Goal: Information Seeking & Learning: Learn about a topic

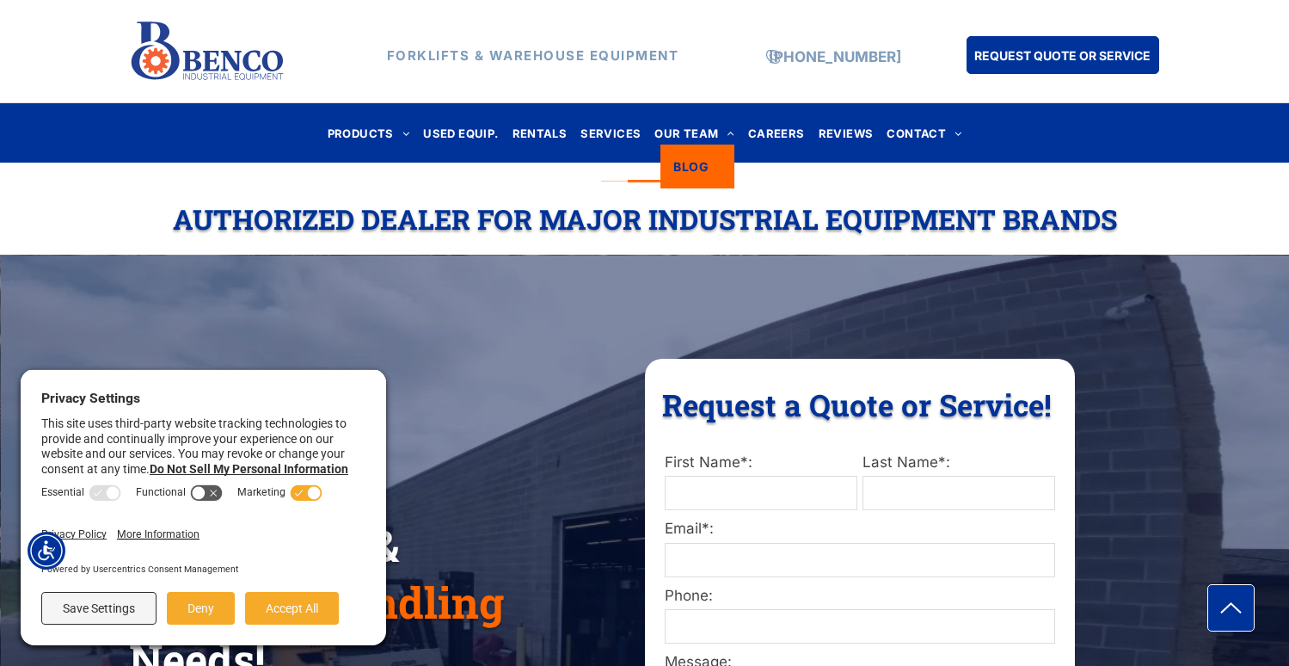
click at [696, 165] on span "BLOG" at bounding box center [690, 166] width 35 height 18
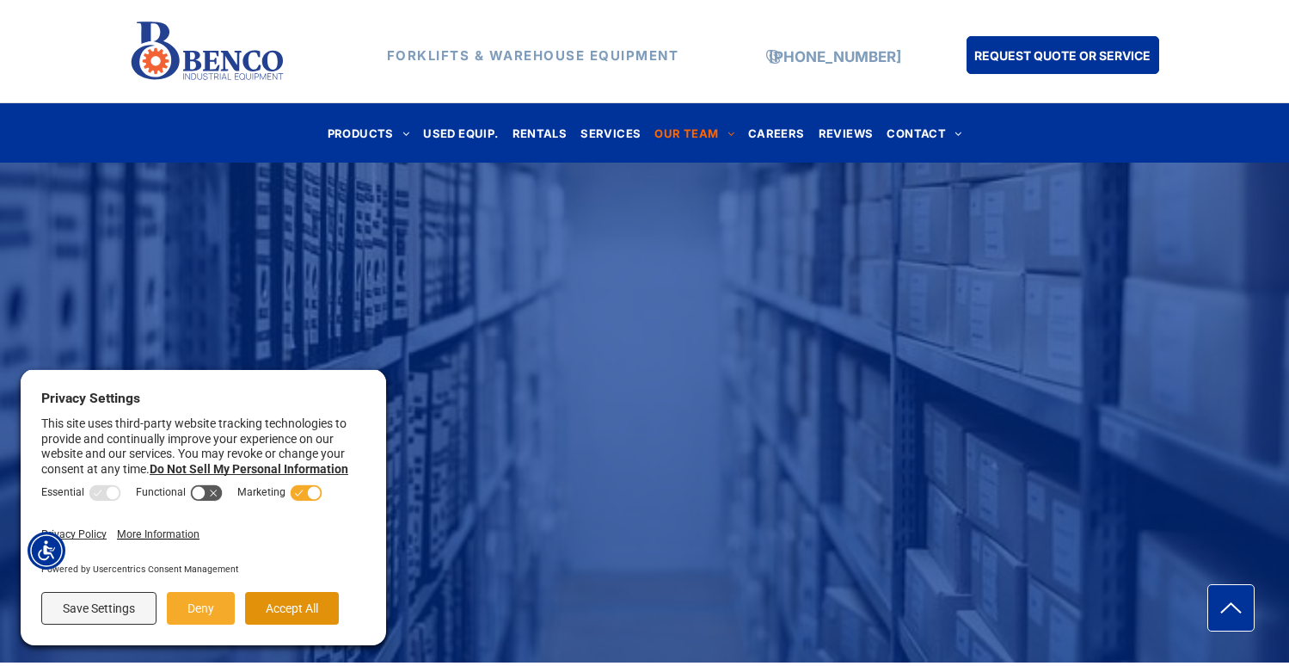
click at [312, 604] on button "Accept All" at bounding box center [292, 608] width 94 height 33
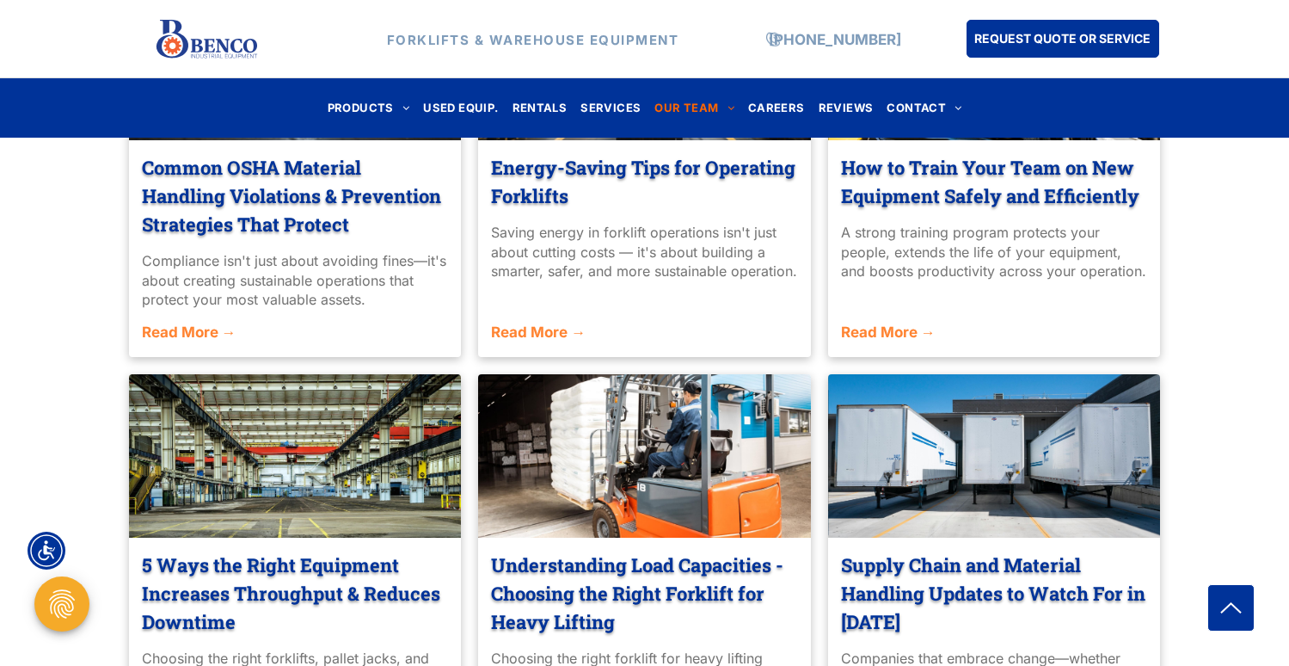
scroll to position [876, 0]
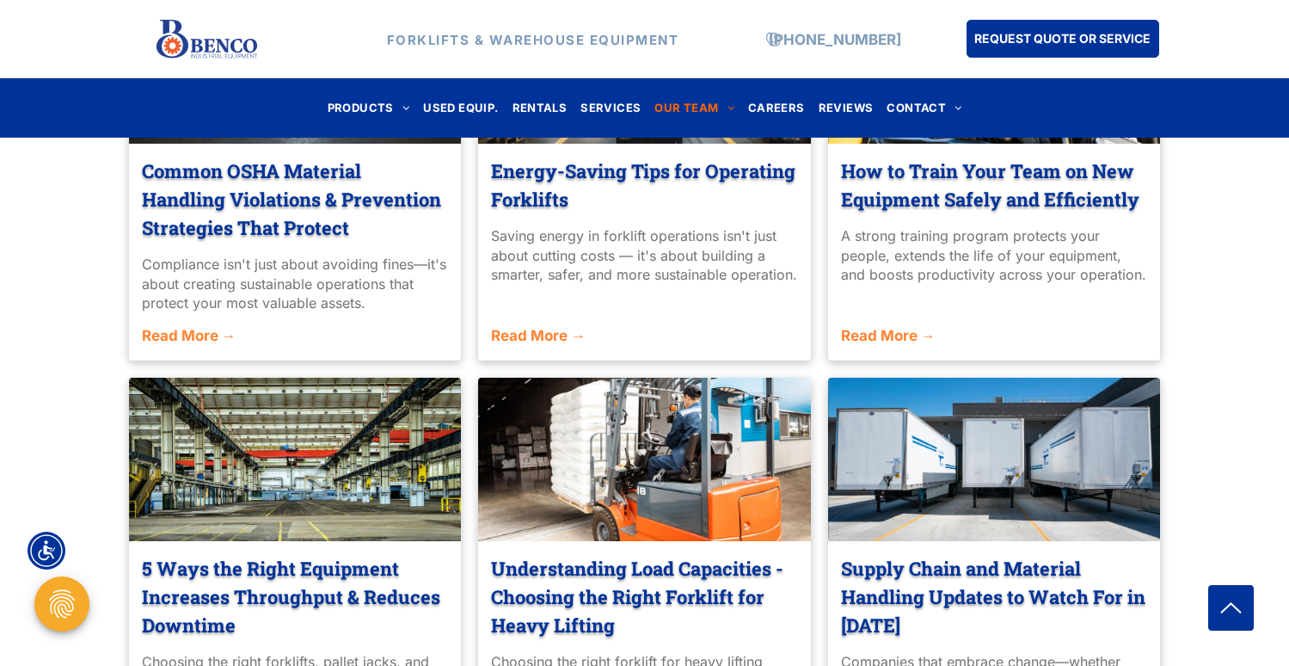
click at [211, 336] on link "Read More →" at bounding box center [295, 336] width 307 height 22
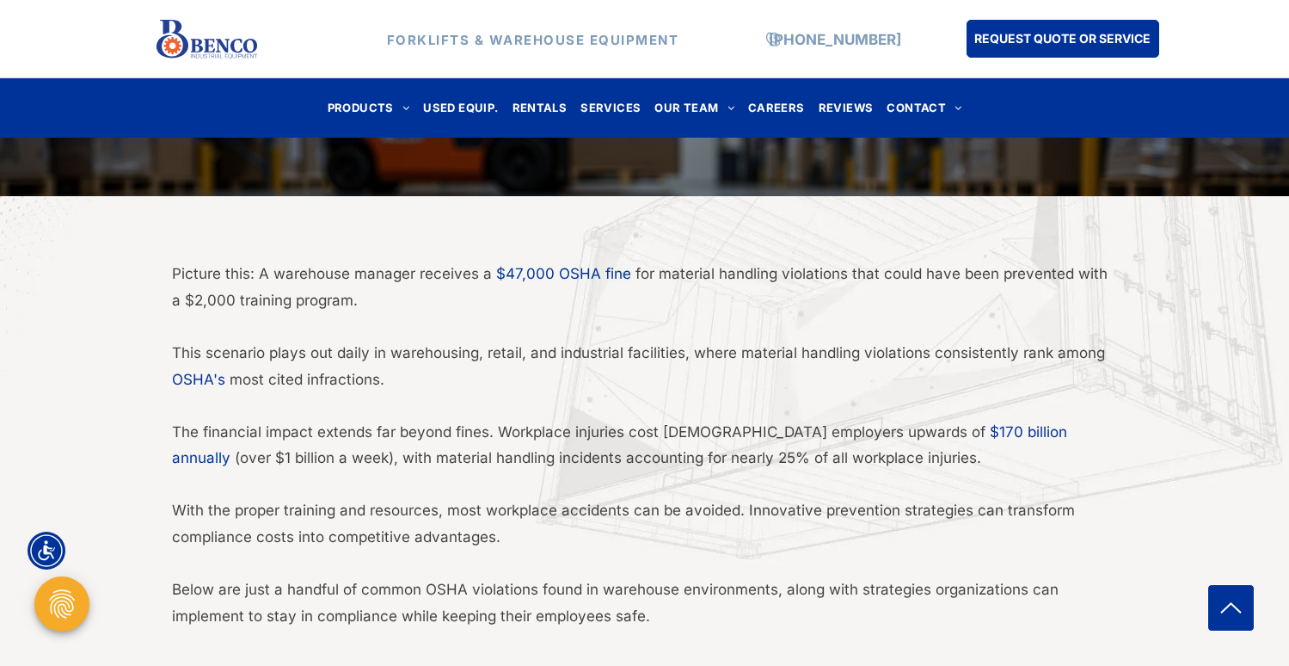
scroll to position [506, 0]
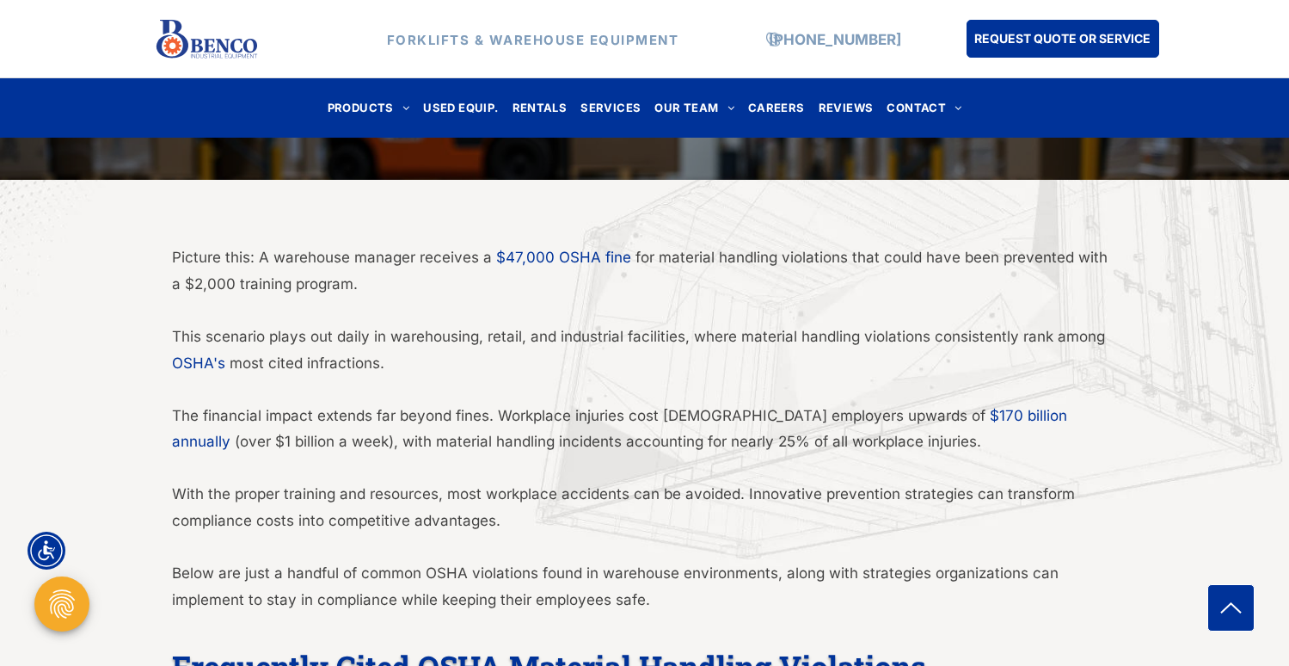
click at [265, 298] on p at bounding box center [645, 310] width 946 height 27
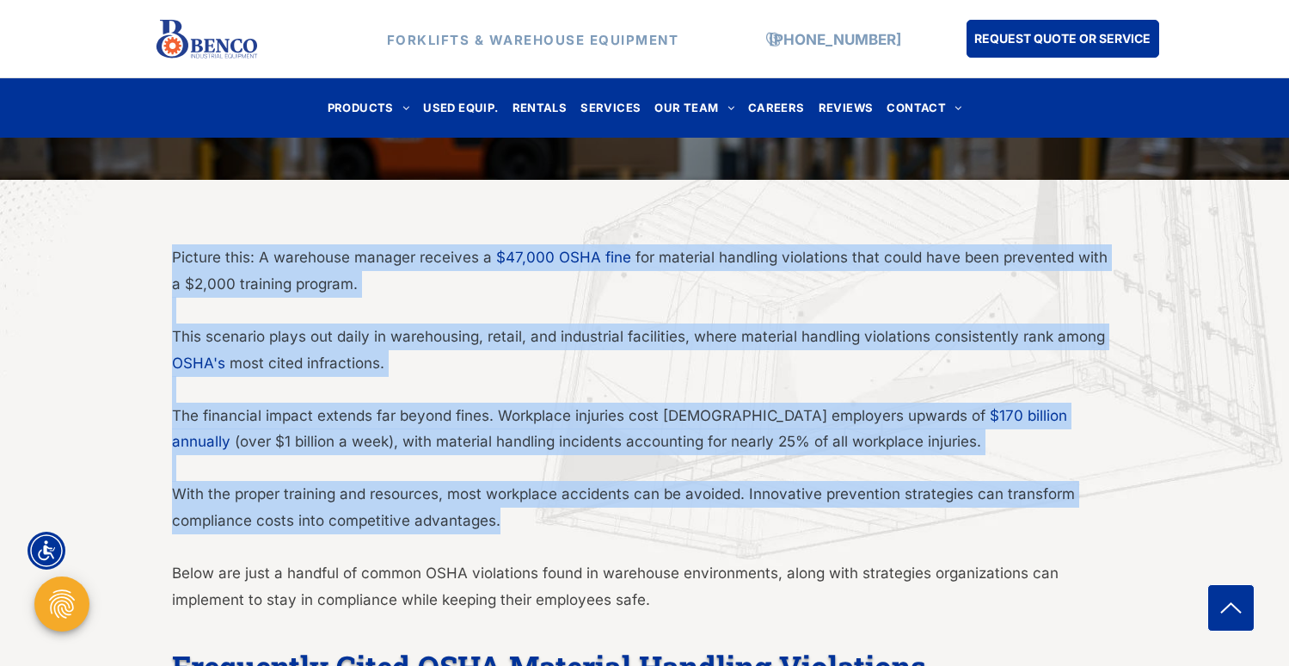
drag, startPoint x: 175, startPoint y: 253, endPoint x: 522, endPoint y: 527, distance: 442.6
copy div "Picture this: A warehouse manager receives a $47,000 OSHA fine for material han…"
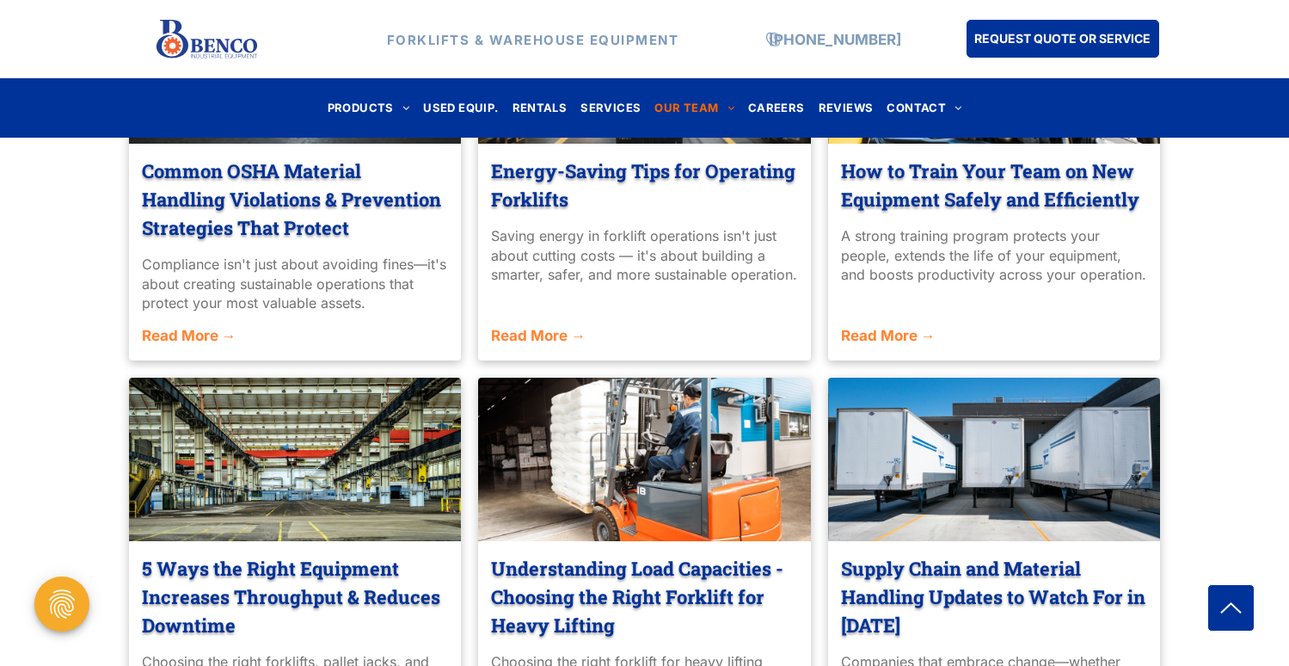
scroll to position [1425, 0]
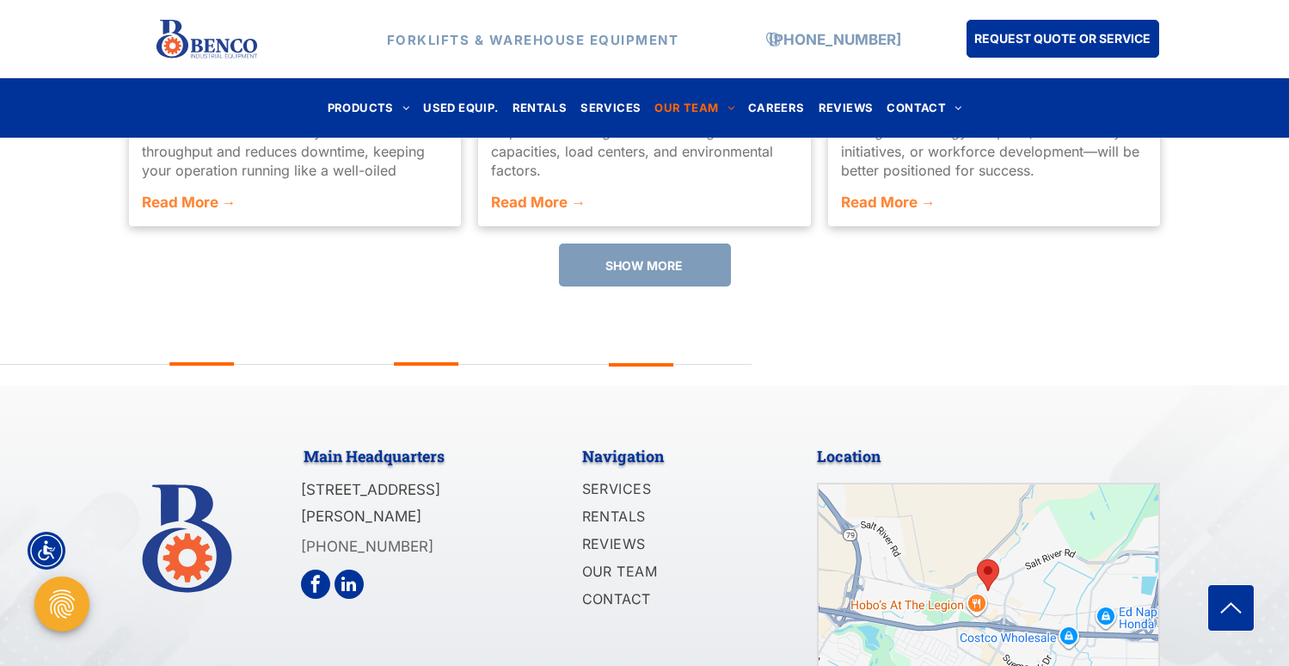
click at [629, 267] on span "SHOW MORE" at bounding box center [643, 265] width 77 height 32
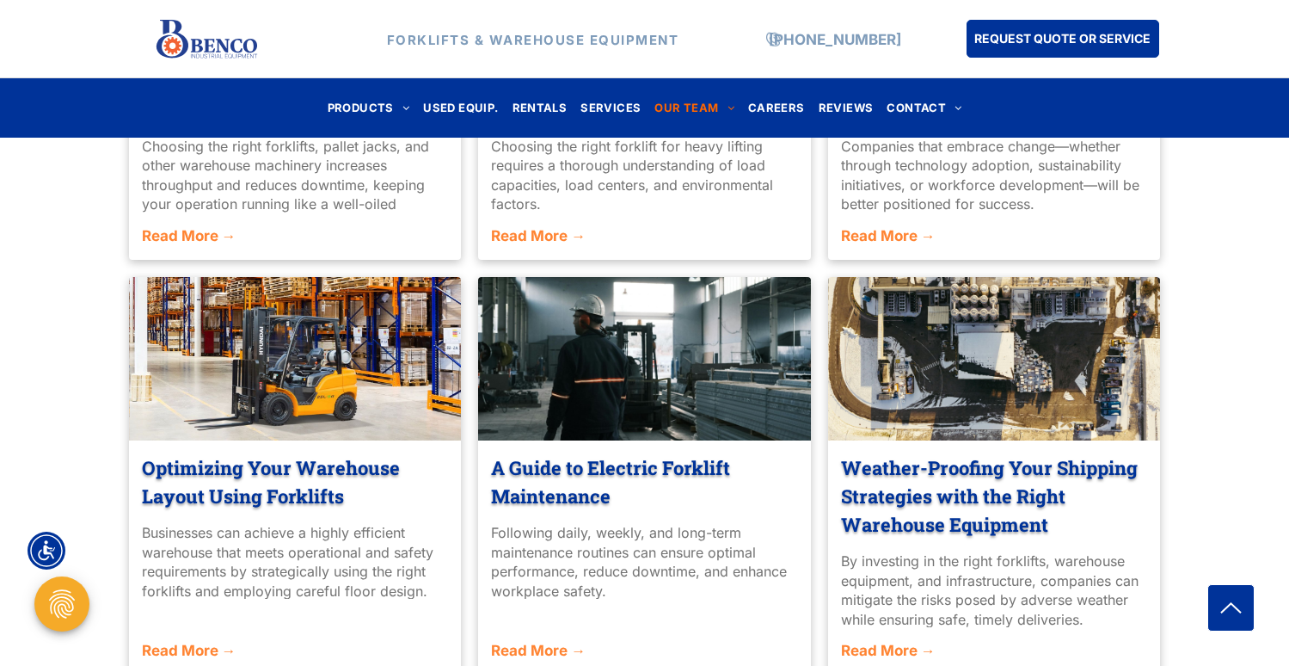
scroll to position [1419, 0]
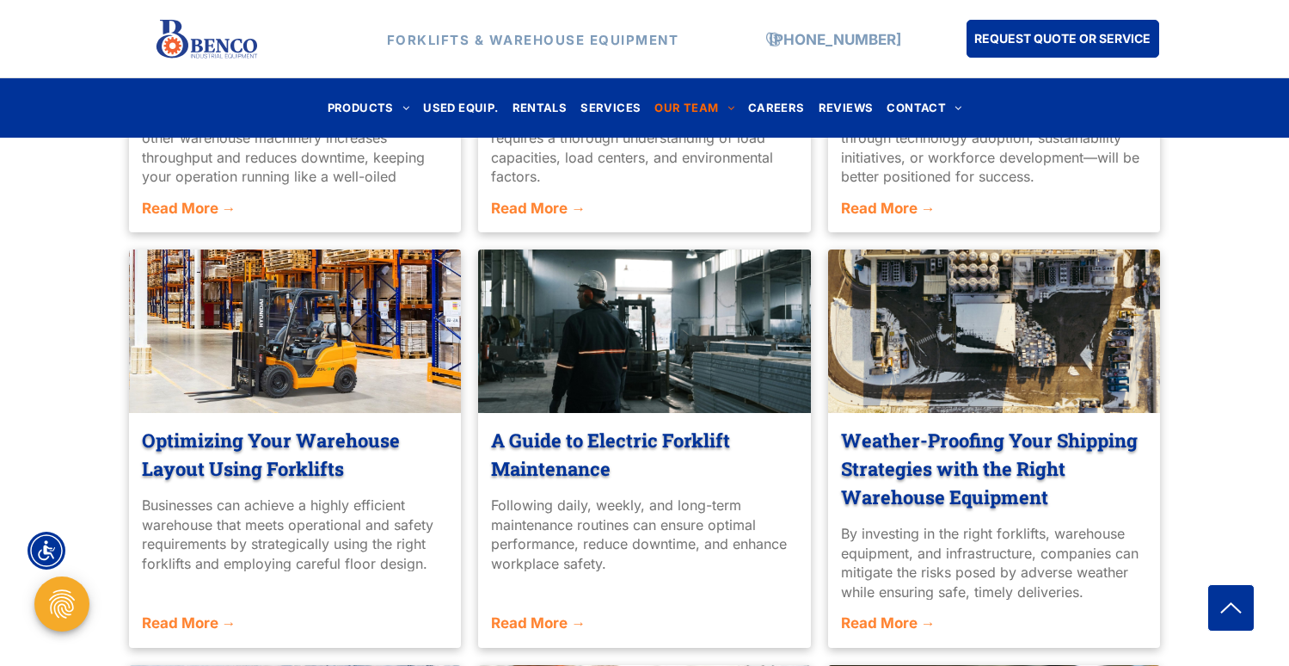
click at [920, 477] on link "Weather-Proofing Your Shipping Strategies with the Right Warehouse Equipment" at bounding box center [994, 468] width 307 height 85
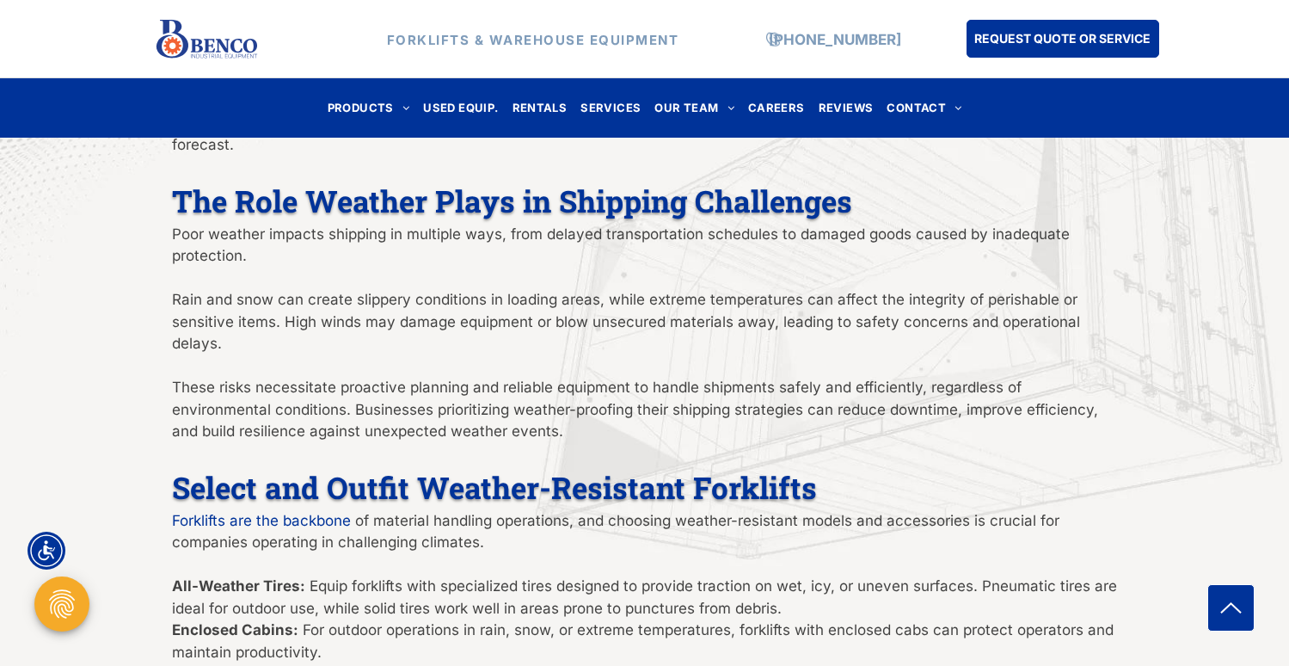
scroll to position [889, 0]
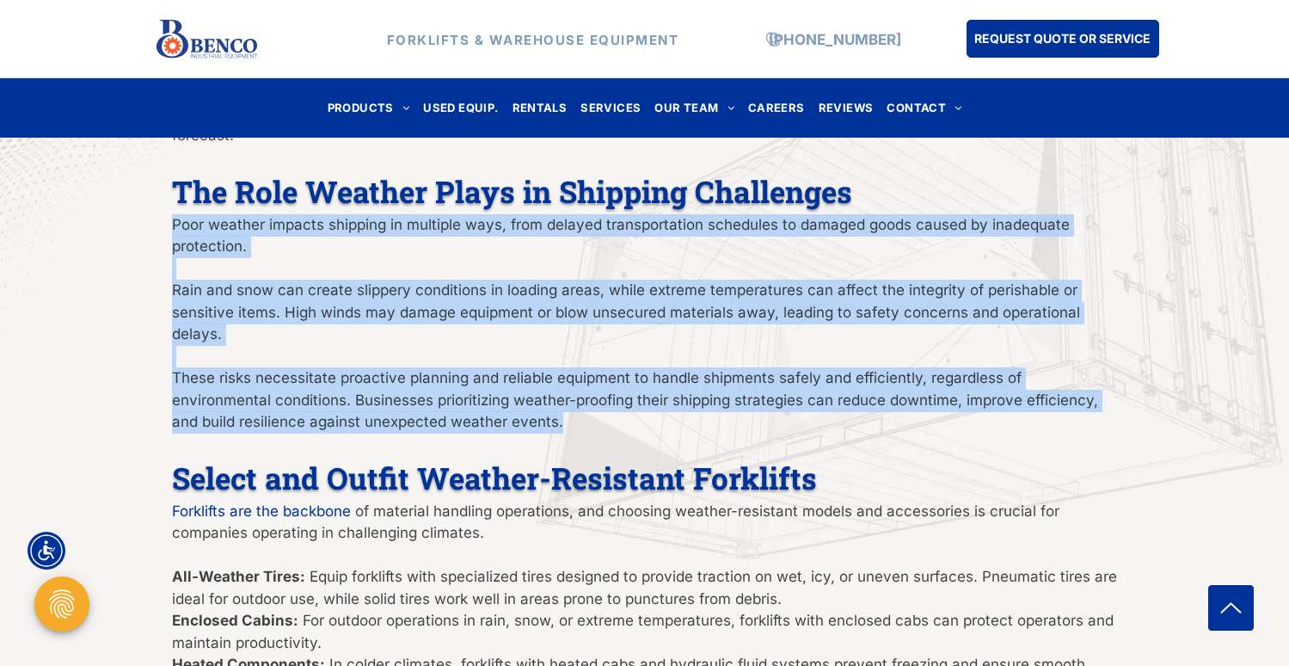
drag, startPoint x: 175, startPoint y: 220, endPoint x: 655, endPoint y: 419, distance: 520.1
click at [655, 419] on div "The logistics industry faces constant challenges, but few are as unpredictable …" at bounding box center [645, 434] width 946 height 1148
copy div "Poor weather impacts shipping in multiple ways, from delayed transportation sch…"
click at [690, 414] on p "These risks necessitate proactive planning and reliable equipment to handle shi…" at bounding box center [645, 400] width 946 height 66
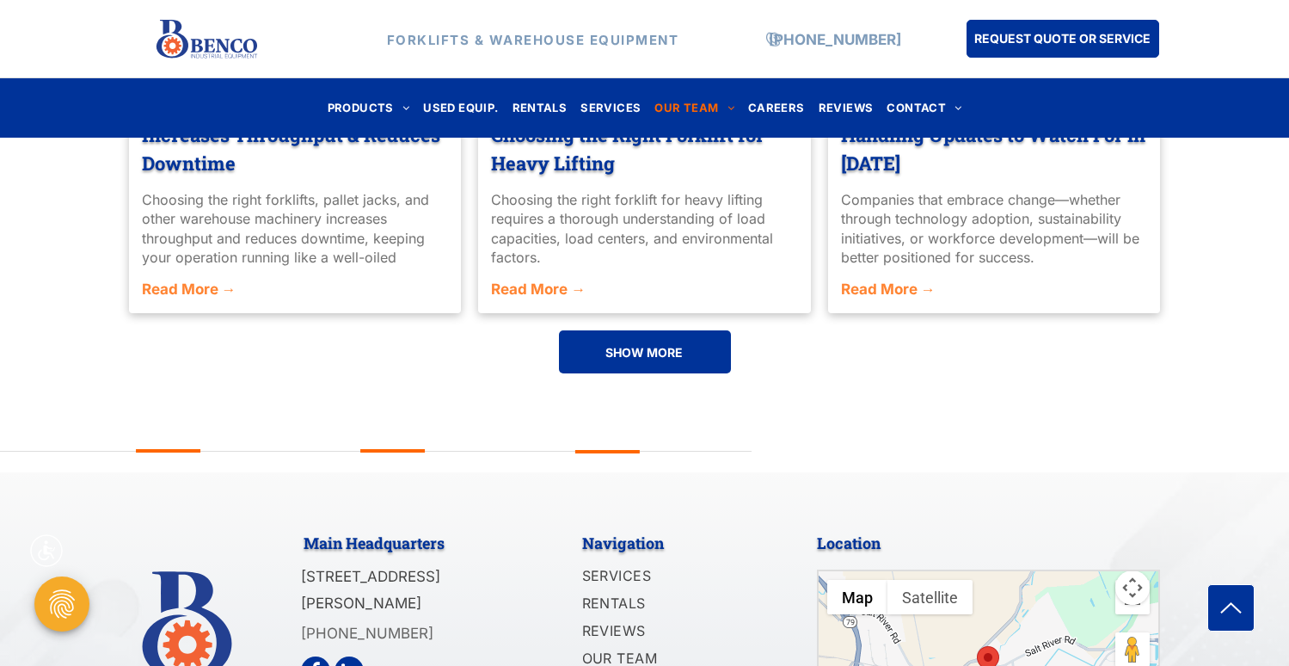
scroll to position [1251, 0]
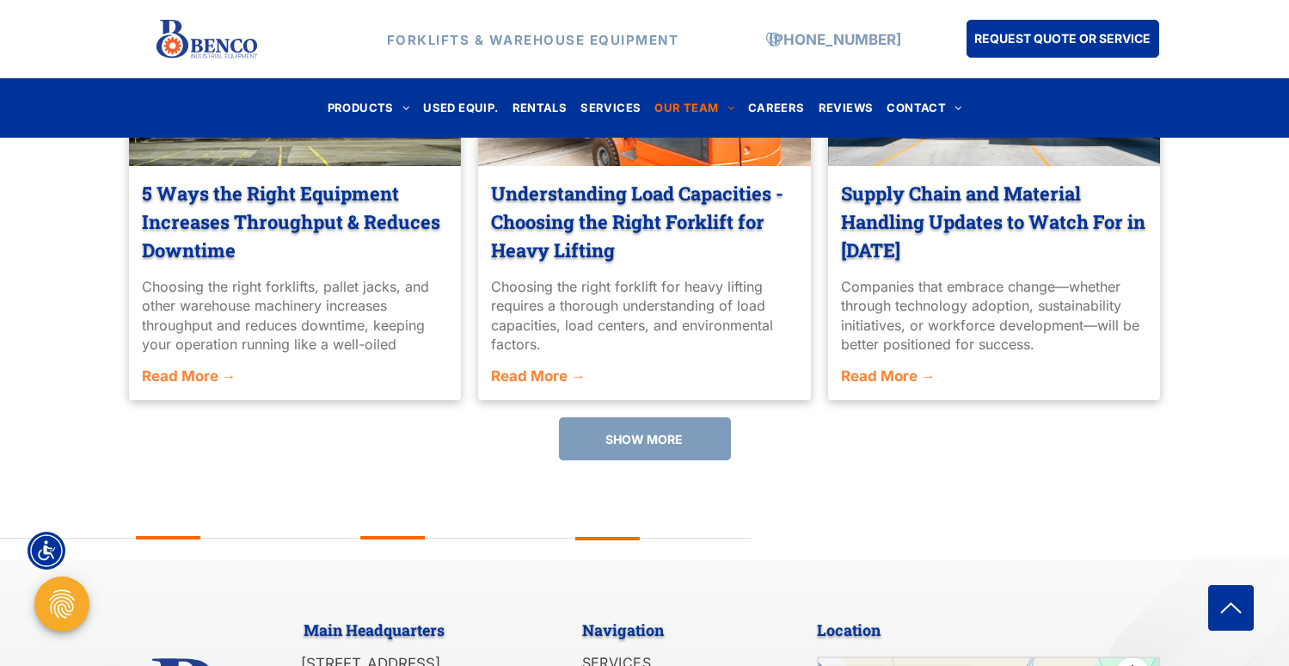
click at [697, 451] on link "SHOW MORE" at bounding box center [645, 438] width 172 height 43
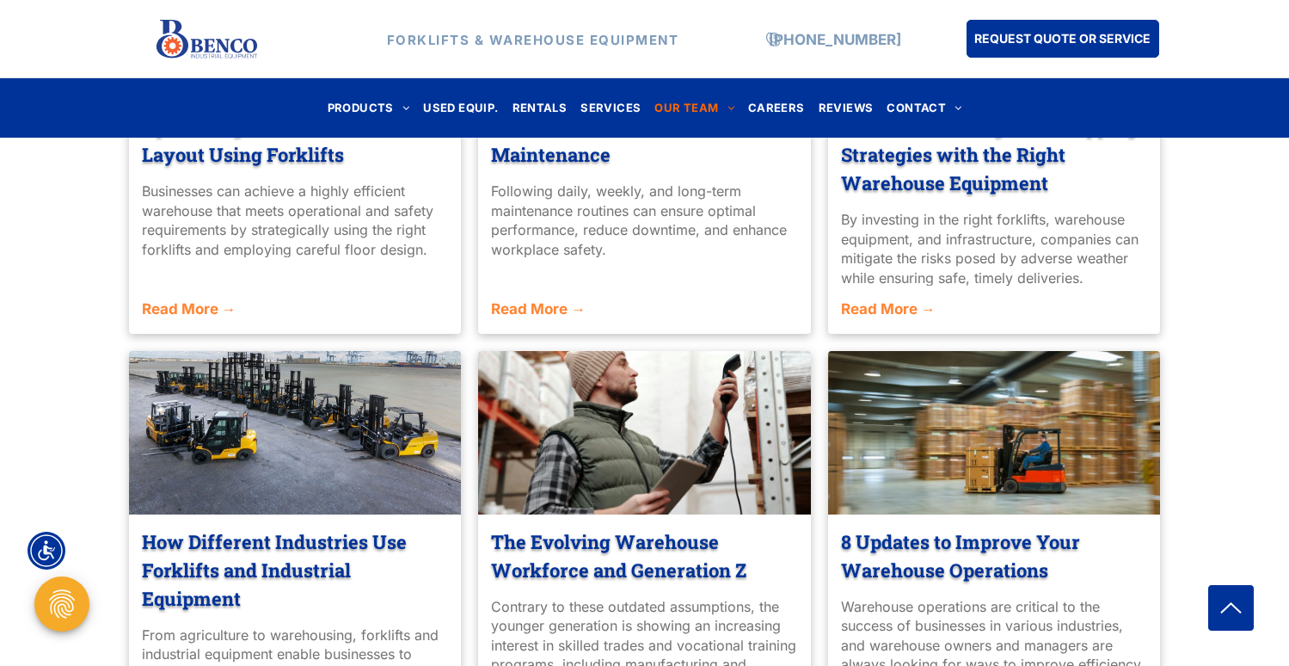
scroll to position [1902, 0]
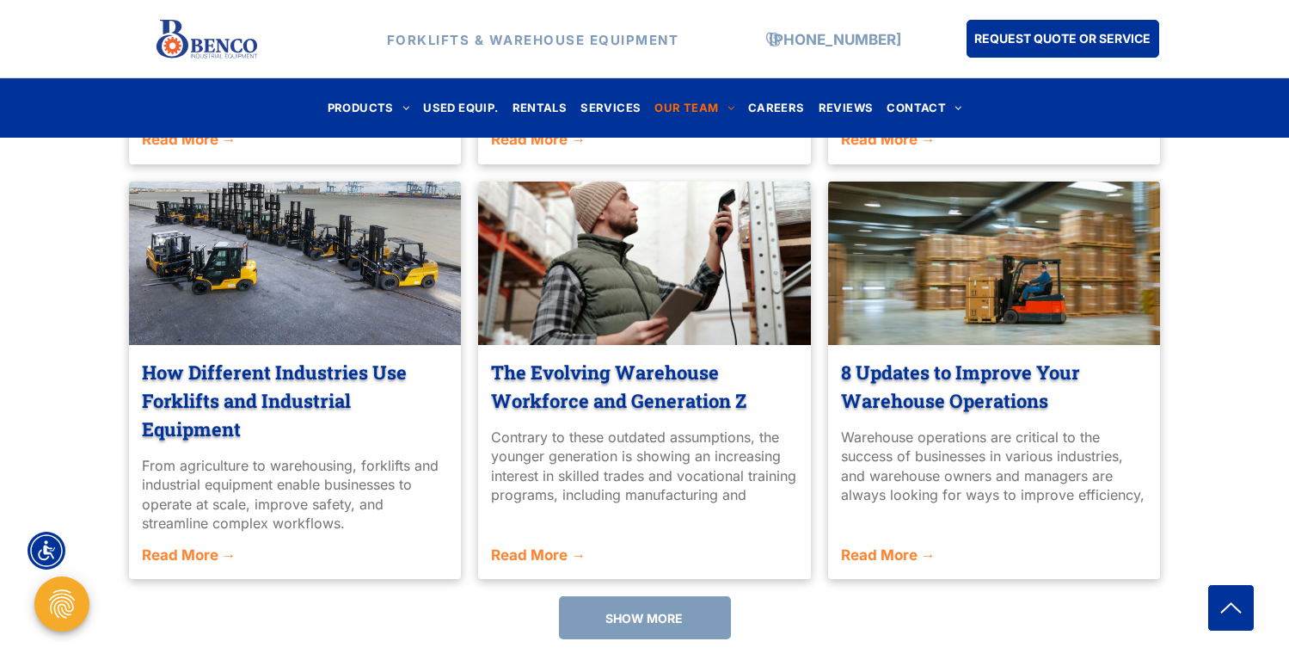
click at [677, 613] on span "SHOW MORE" at bounding box center [643, 618] width 77 height 32
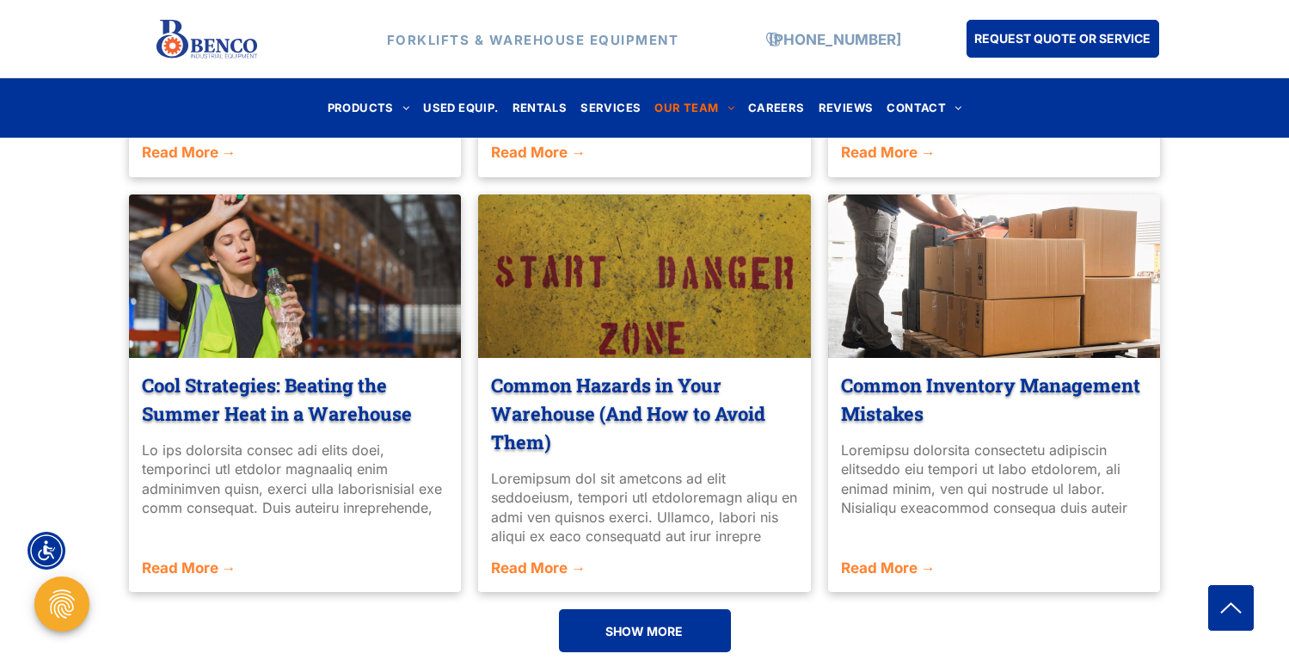
scroll to position [2726, 0]
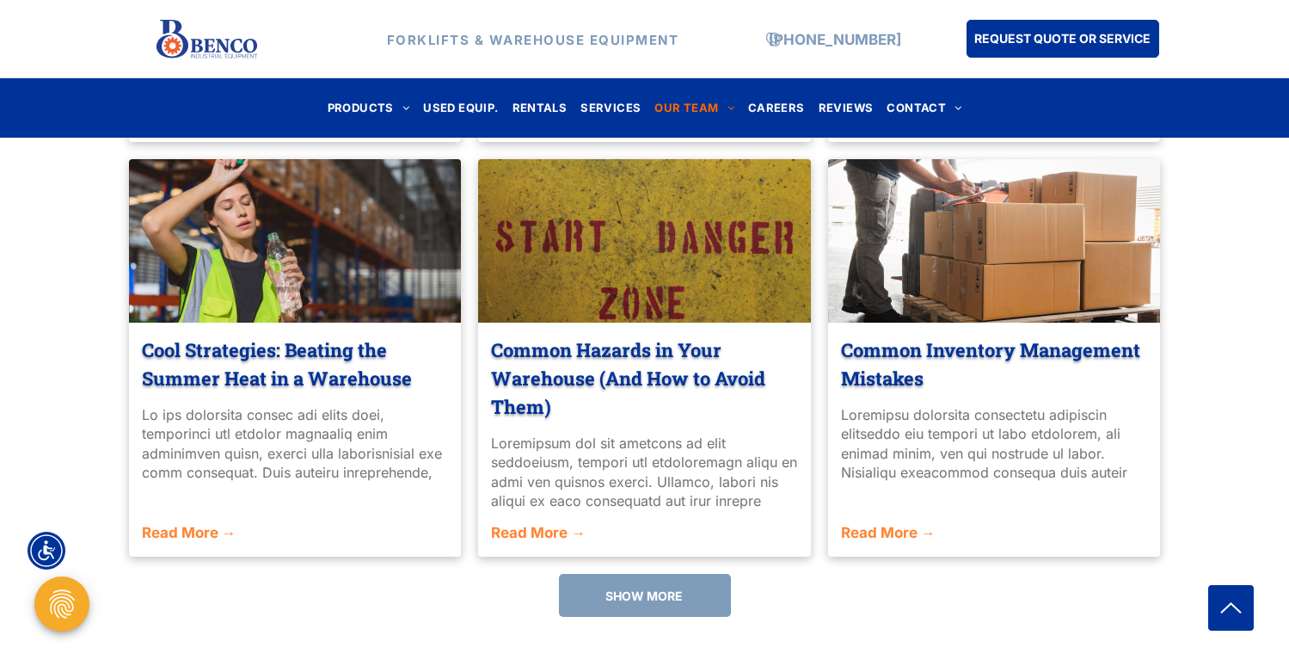
click at [662, 592] on span "SHOW MORE" at bounding box center [643, 596] width 77 height 32
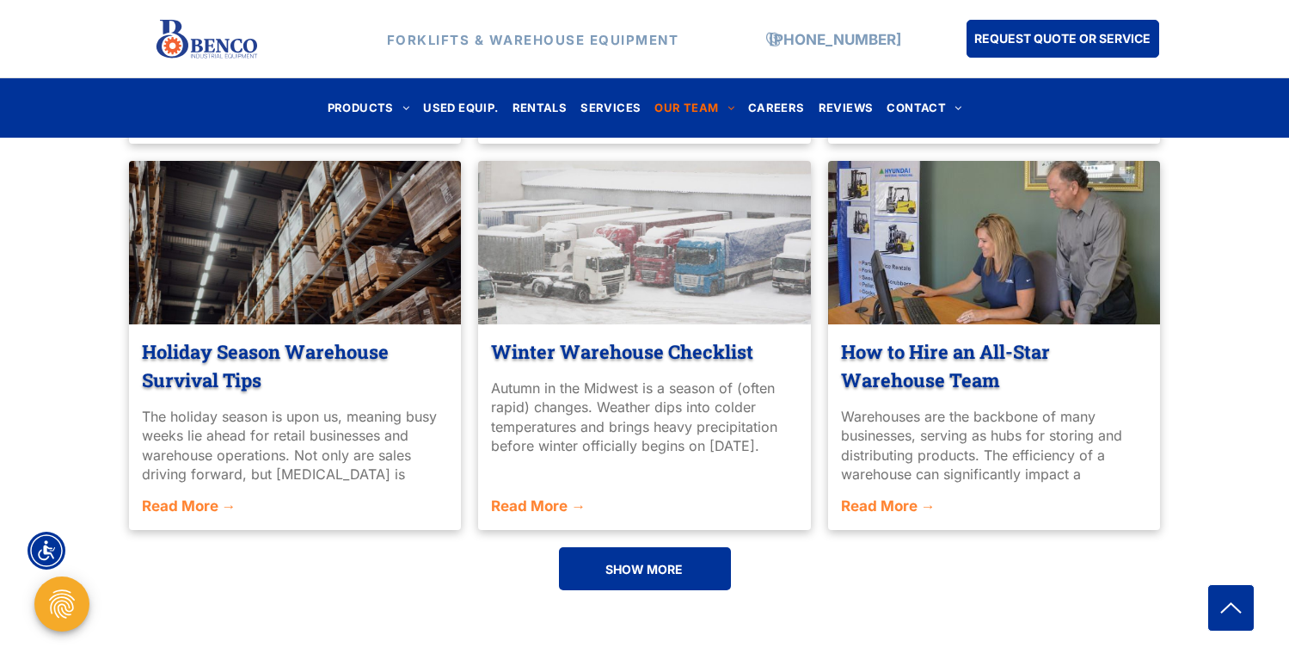
scroll to position [3507, 0]
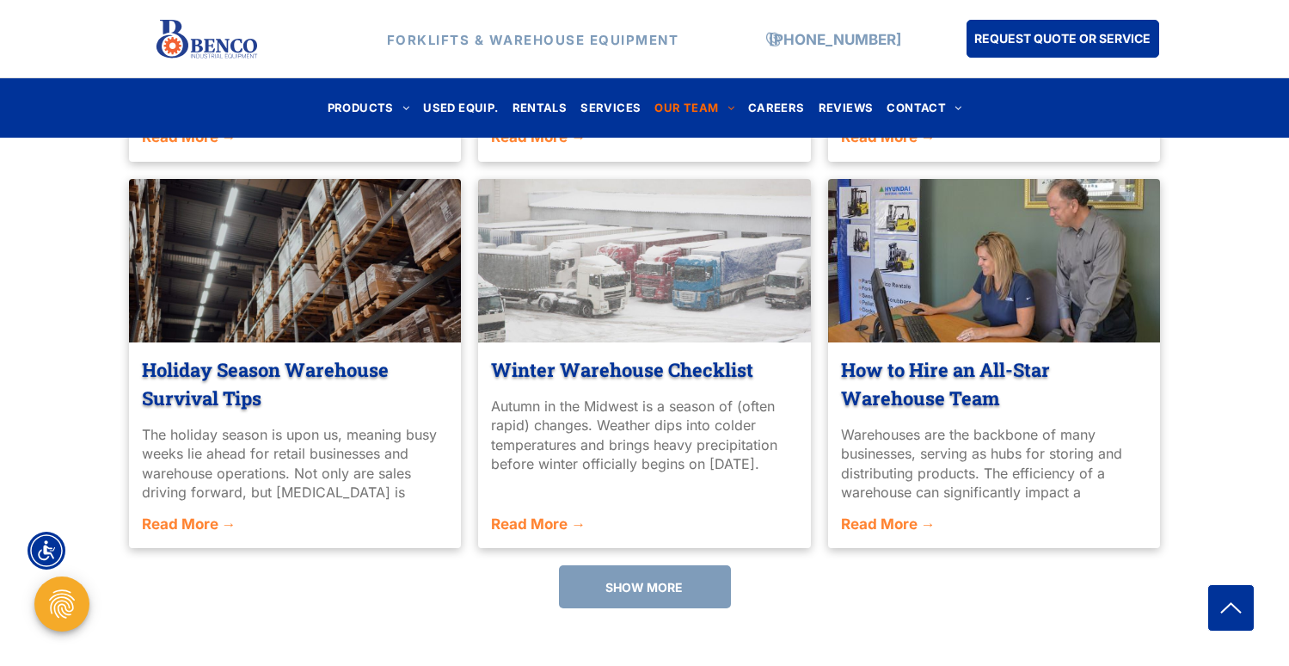
click at [662, 583] on span "SHOW MORE" at bounding box center [643, 587] width 77 height 32
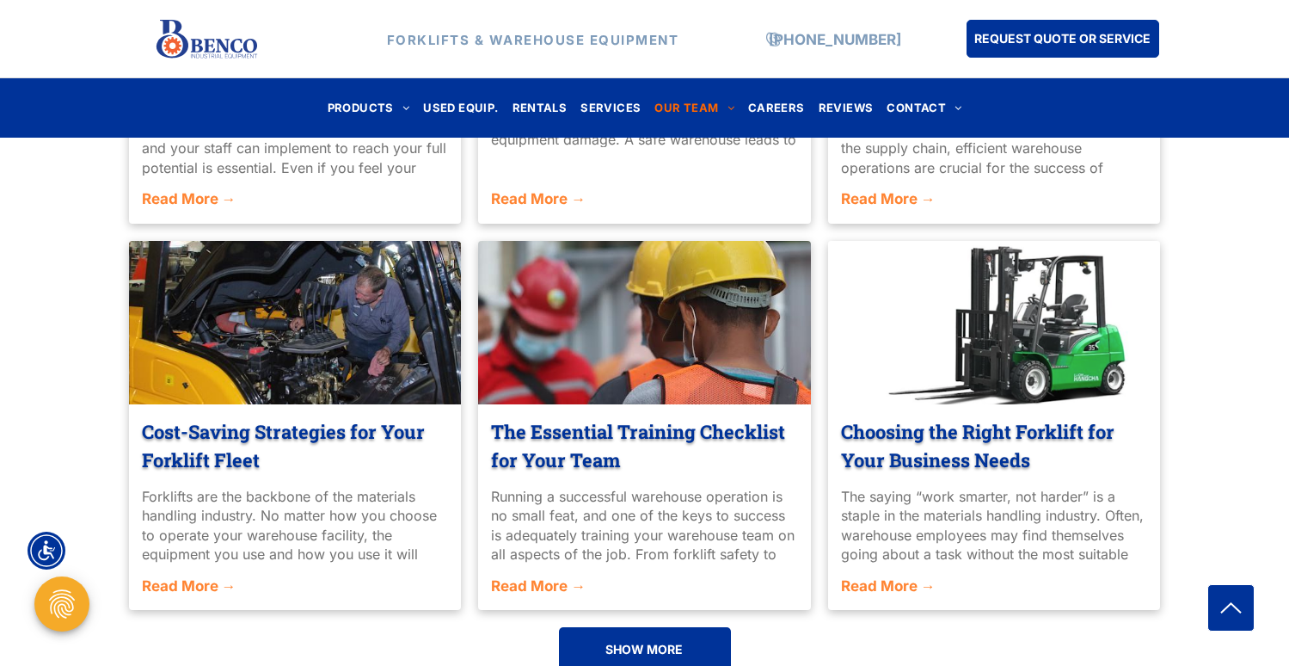
scroll to position [4297, 0]
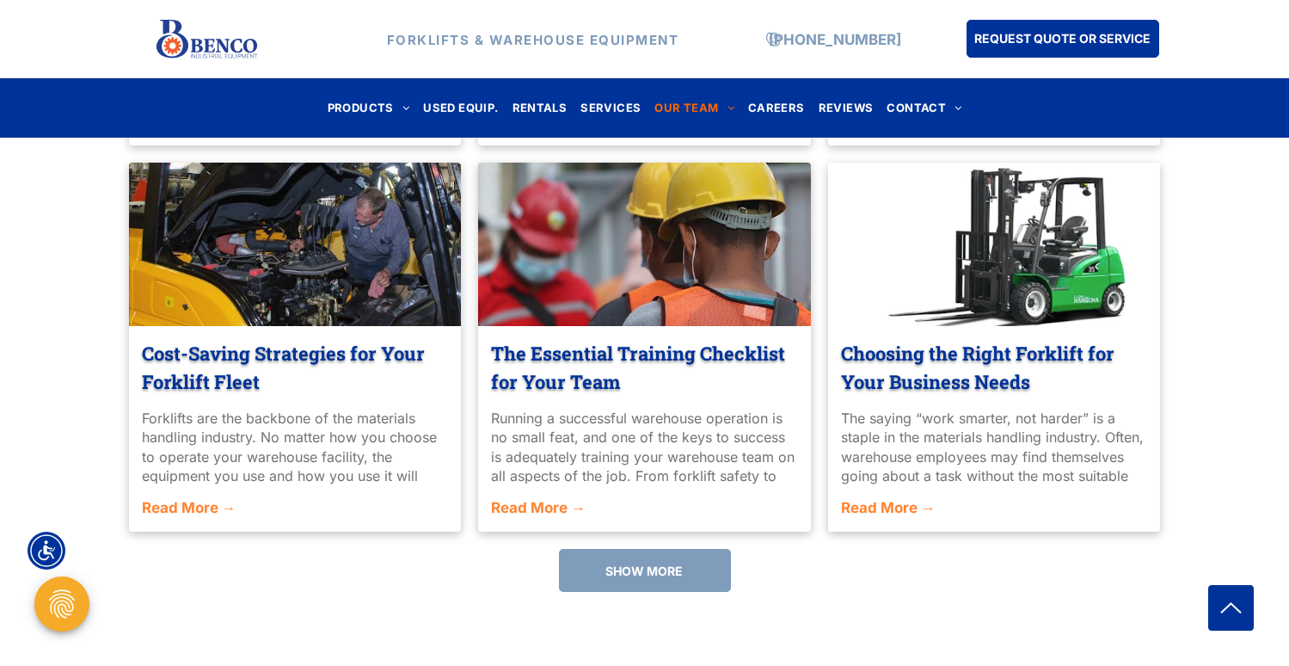
click at [641, 575] on span "SHOW MORE" at bounding box center [643, 571] width 77 height 32
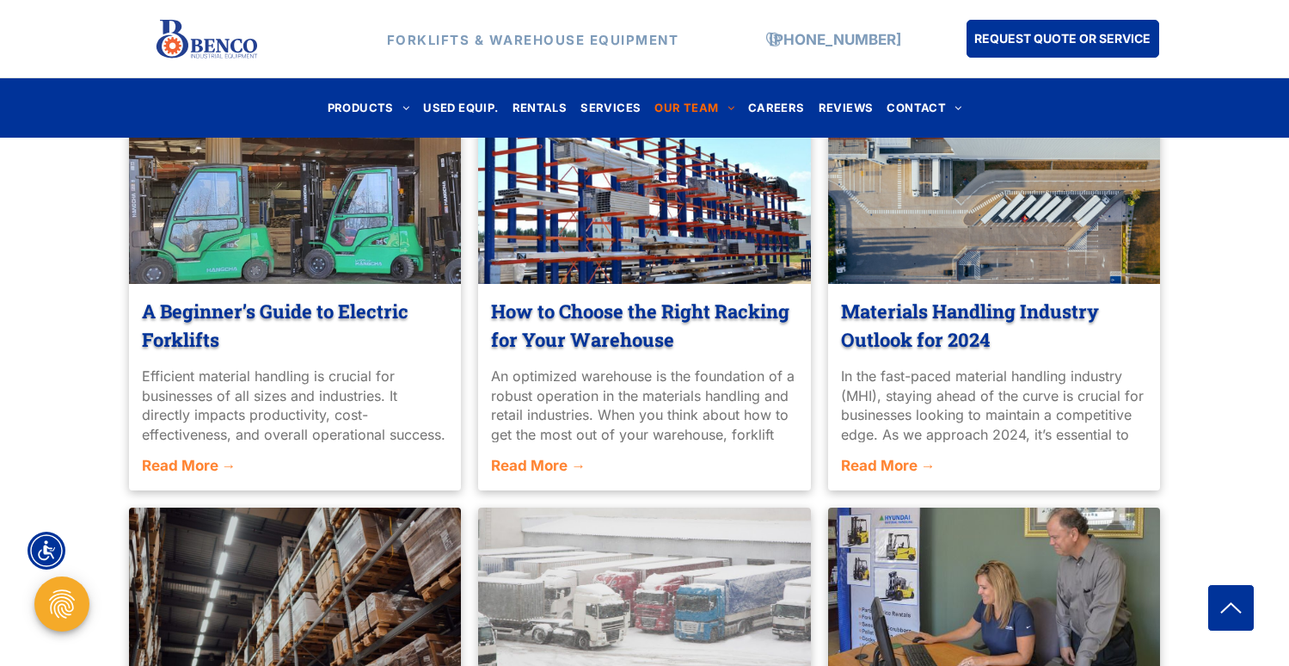
scroll to position [3084, 0]
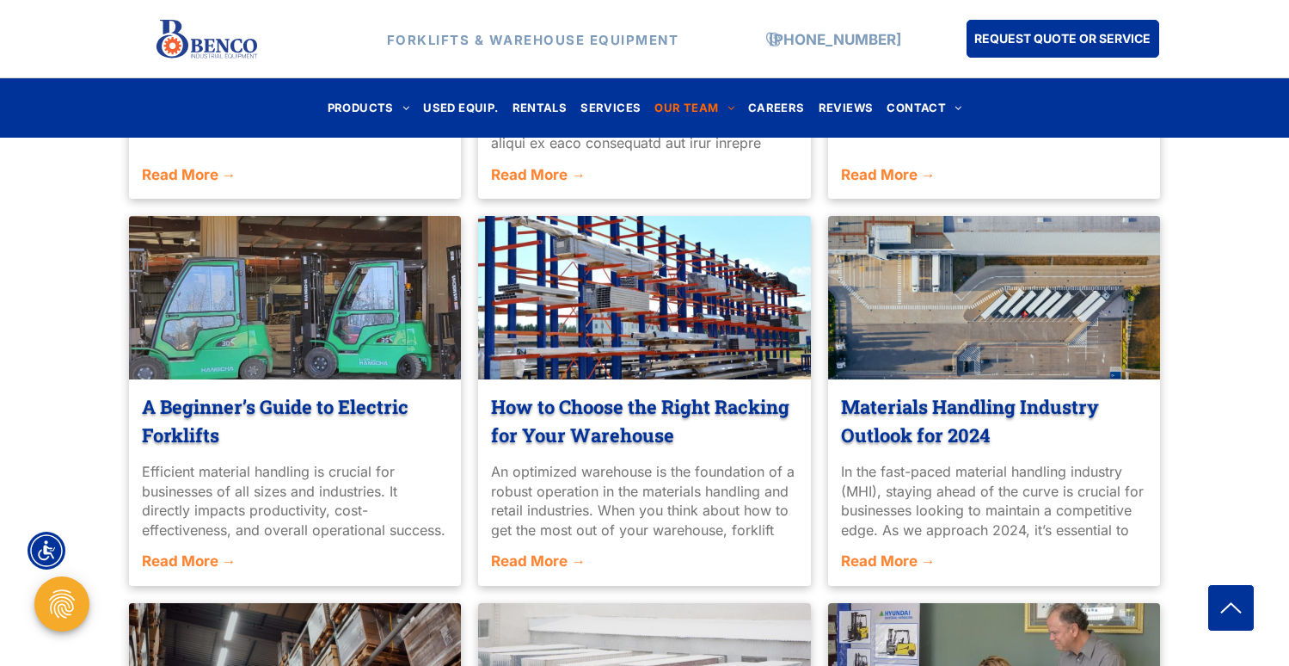
click at [343, 416] on link "A Beginner’s Guide to Electric Forklifts" at bounding box center [295, 420] width 307 height 57
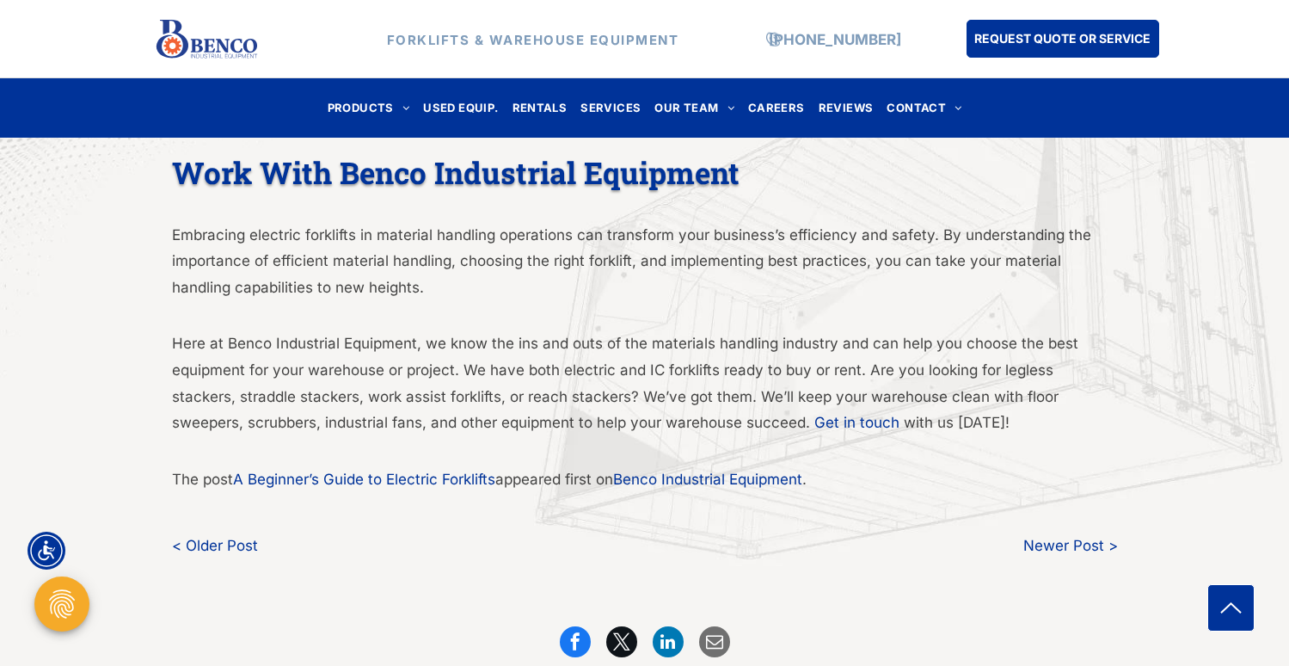
scroll to position [4340, 0]
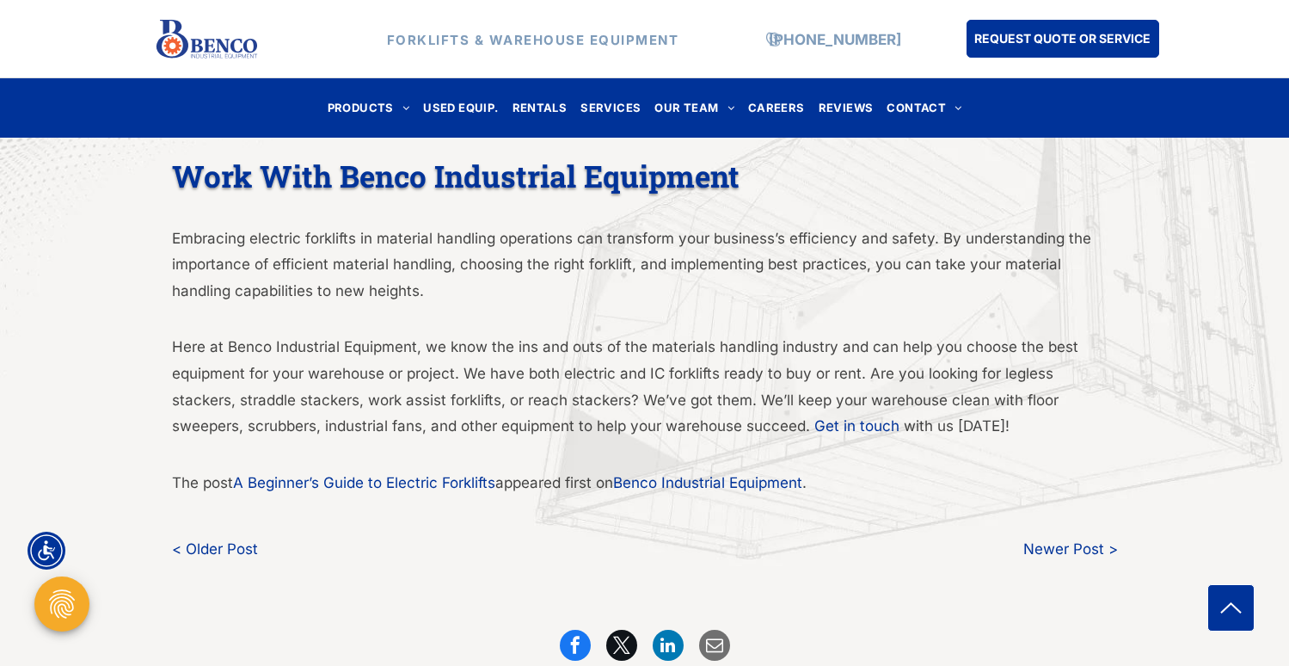
click at [200, 230] on span "Embracing electric forklifts in material handling operations can transform your…" at bounding box center [631, 265] width 919 height 70
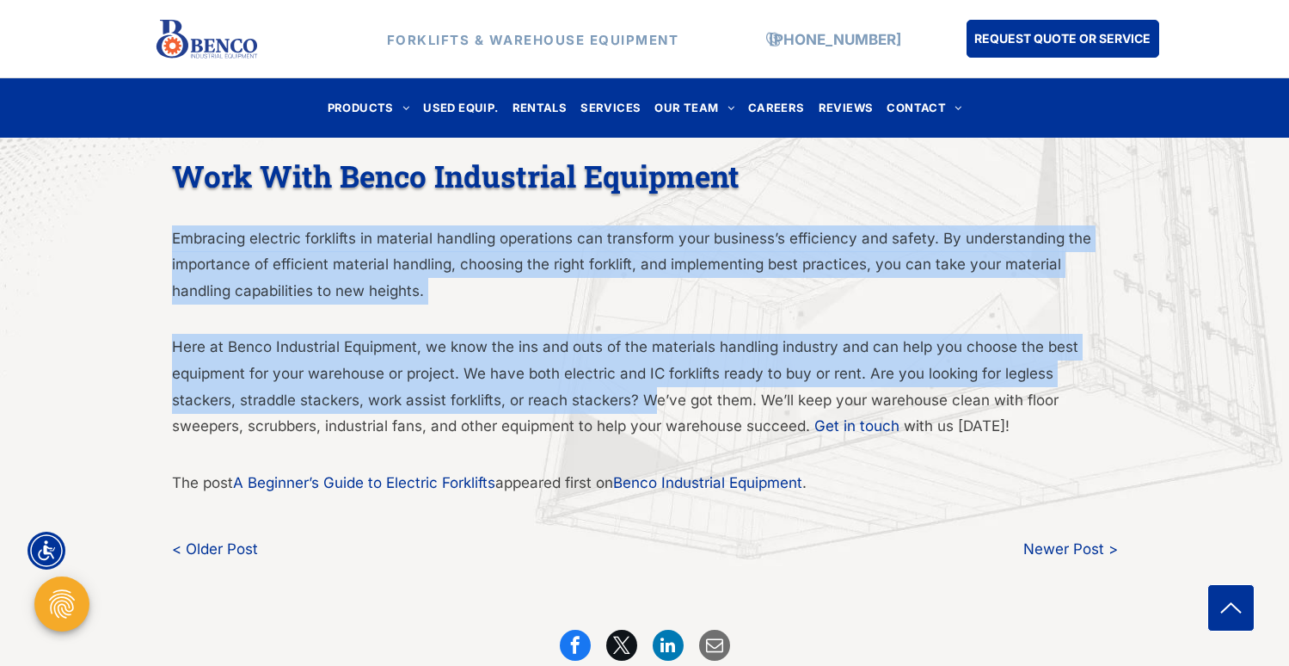
drag, startPoint x: 169, startPoint y: 214, endPoint x: 584, endPoint y: 385, distance: 449.2
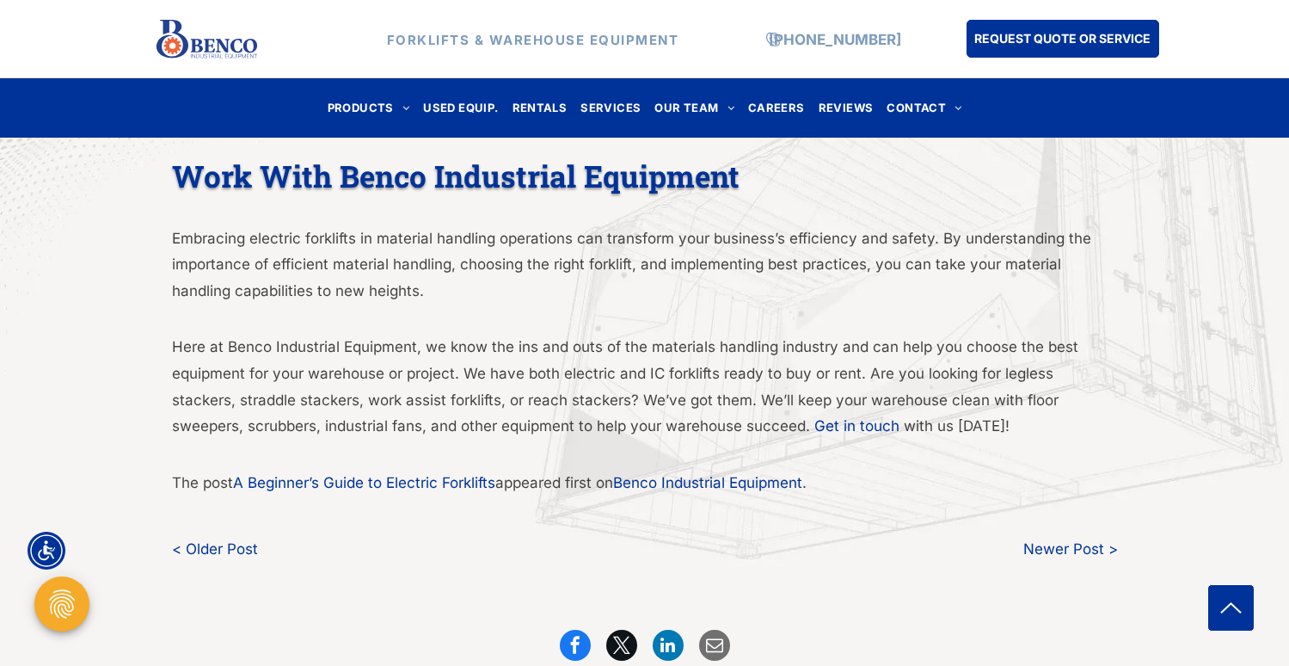
click at [590, 382] on span "Here at Benco Industrial Equipment, we know the ins and outs of the materials h…" at bounding box center [625, 386] width 906 height 96
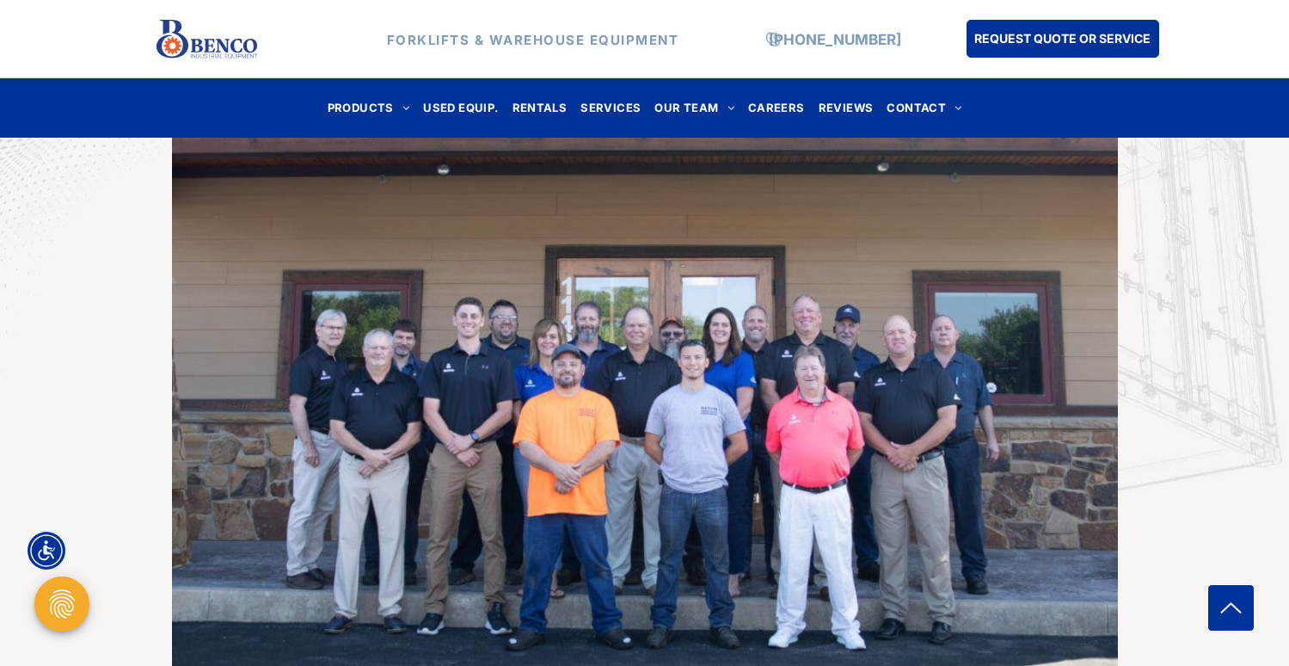
scroll to position [4311, 0]
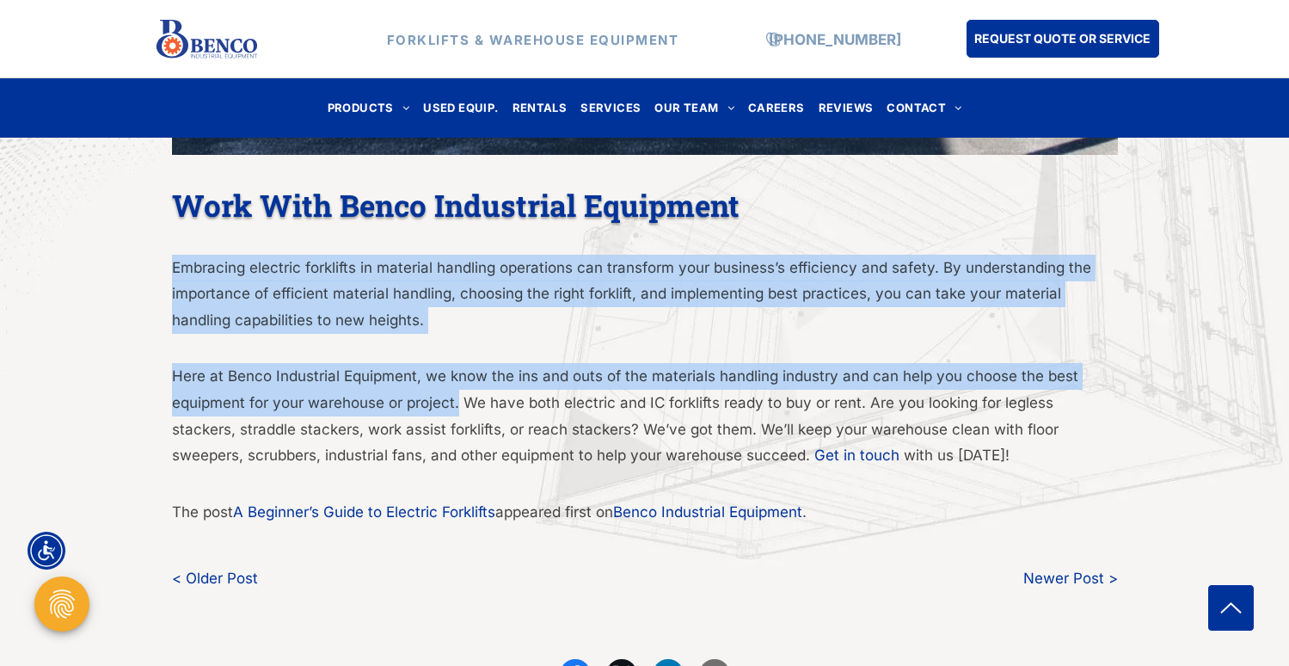
drag, startPoint x: 174, startPoint y: 243, endPoint x: 457, endPoint y: 371, distance: 310.2
copy div "Embracing electric forklifts in material handling operations can transform your…"
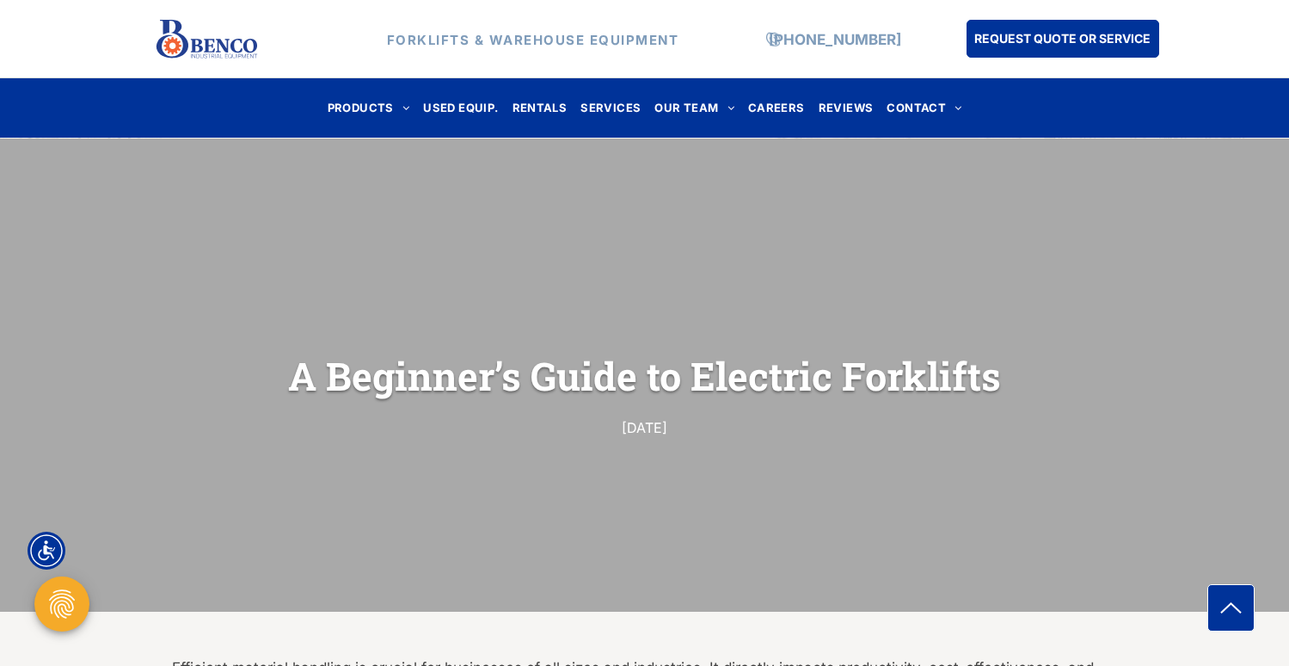
scroll to position [0, 0]
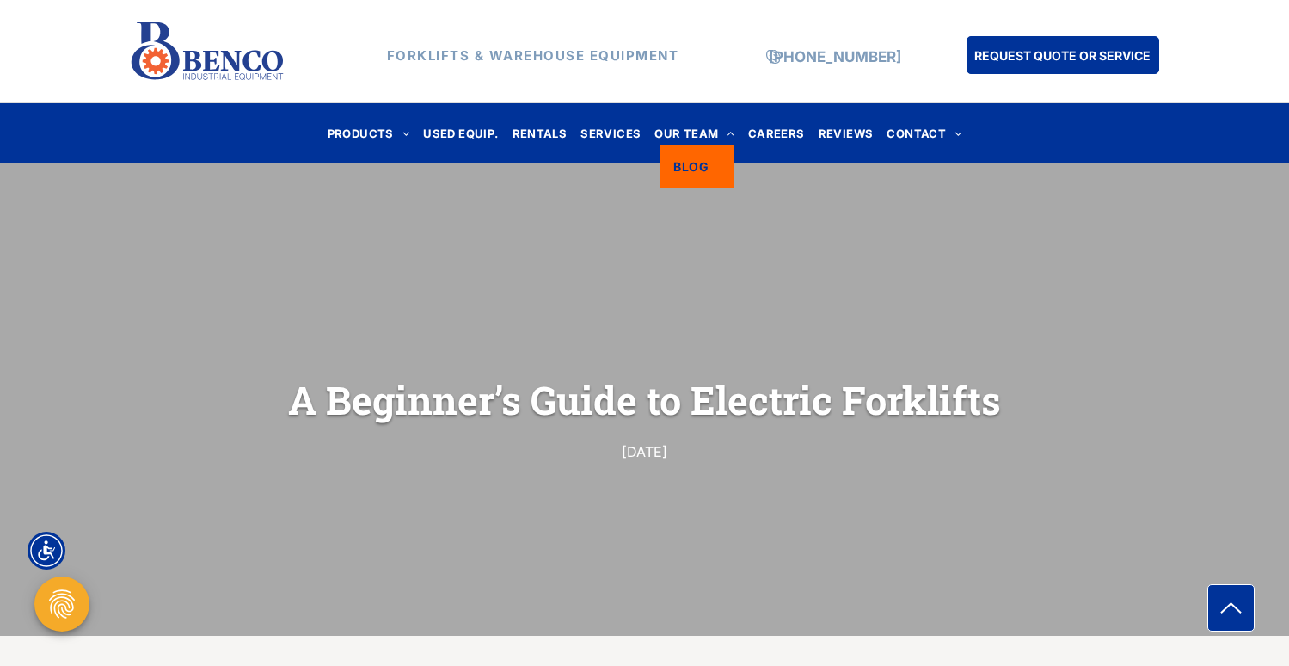
click at [703, 168] on span "BLOG" at bounding box center [690, 166] width 35 height 18
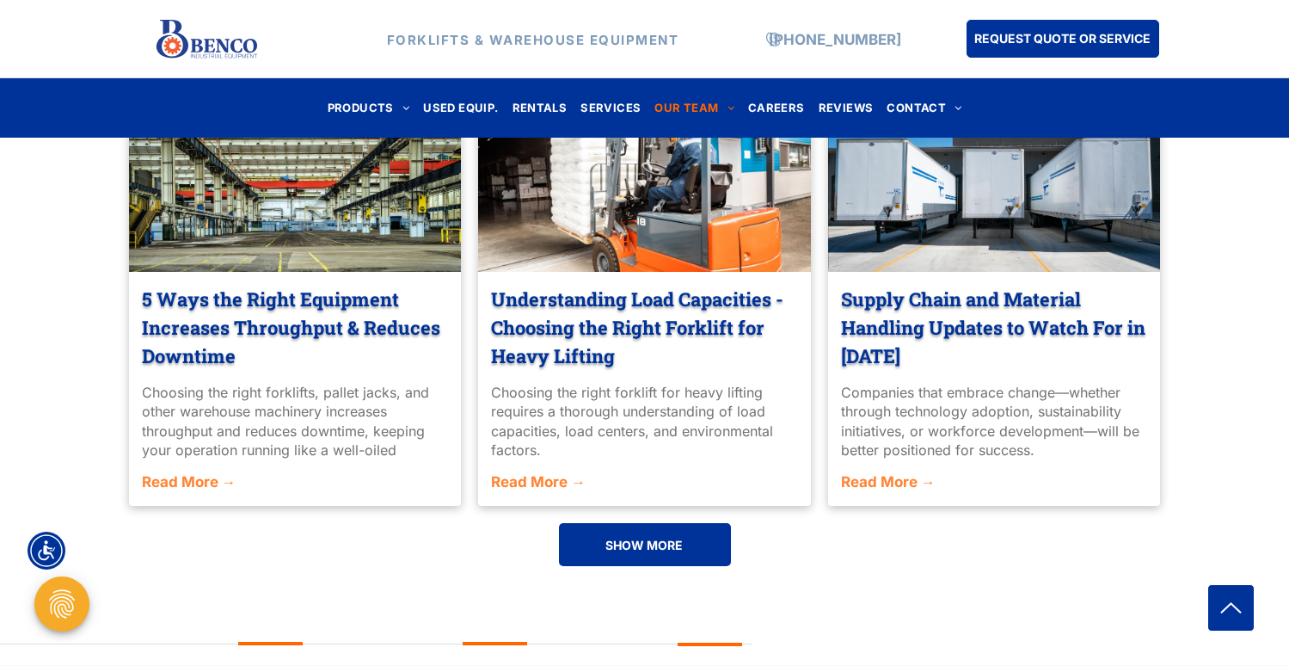
scroll to position [1307, 0]
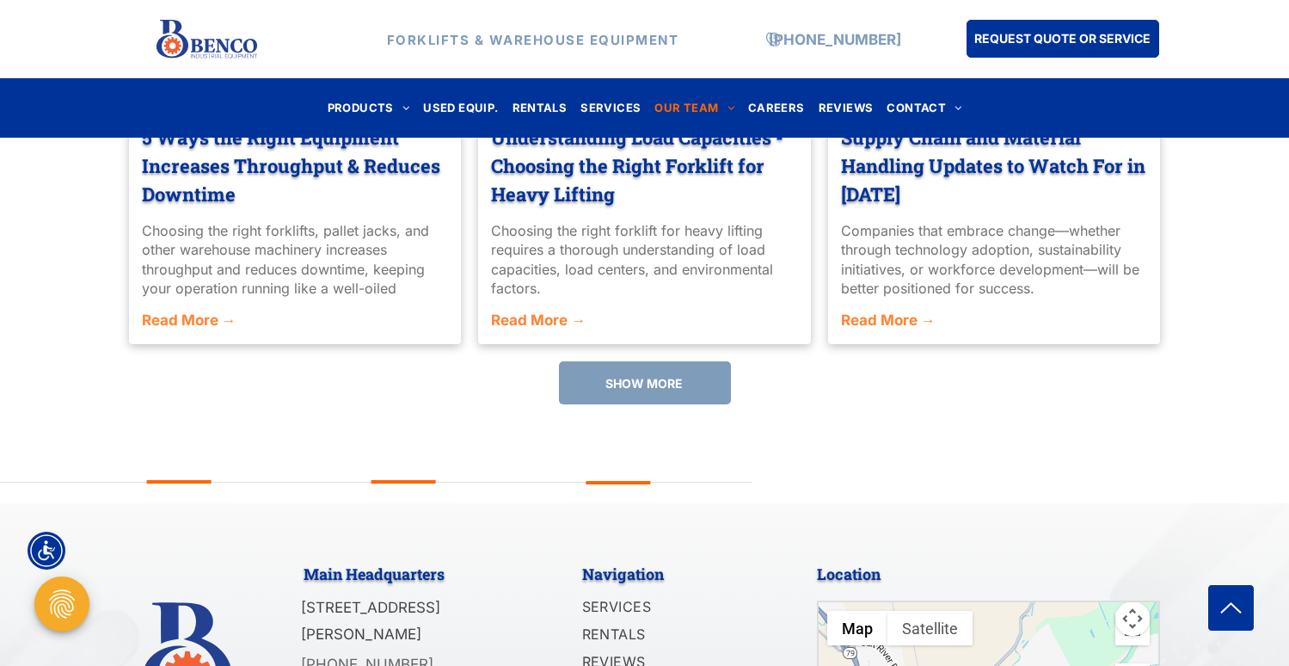
click at [660, 399] on link "SHOW MORE" at bounding box center [645, 382] width 172 height 43
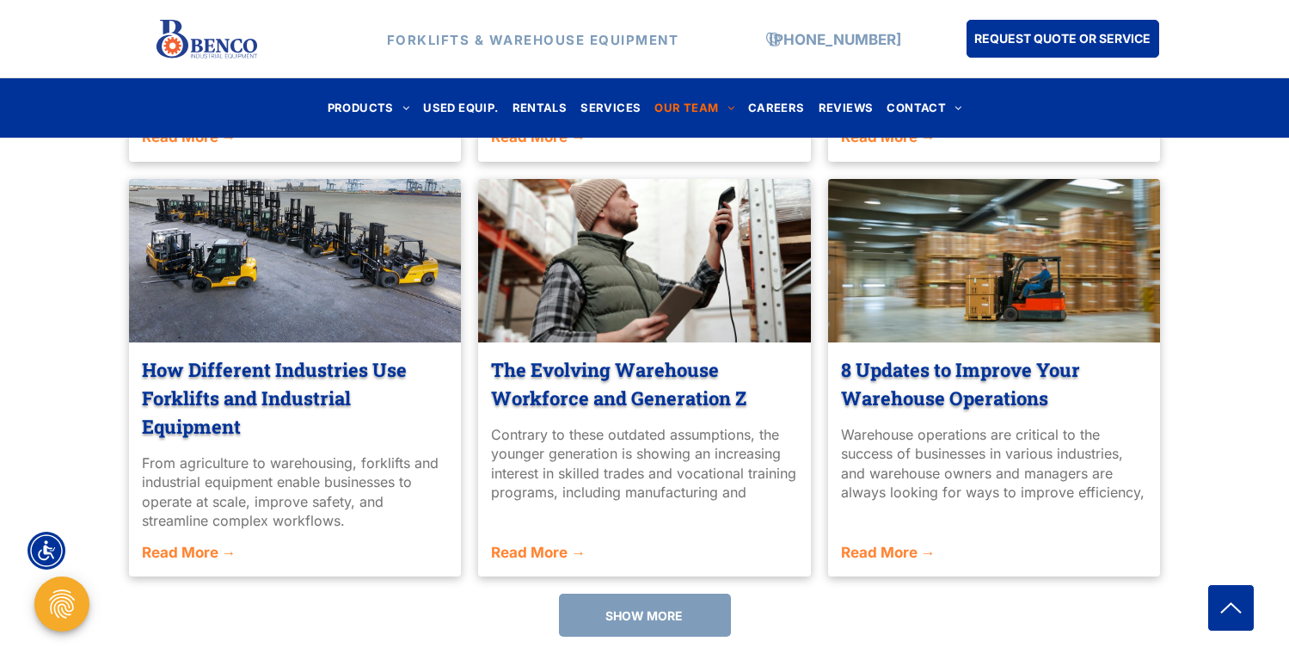
scroll to position [1753, 0]
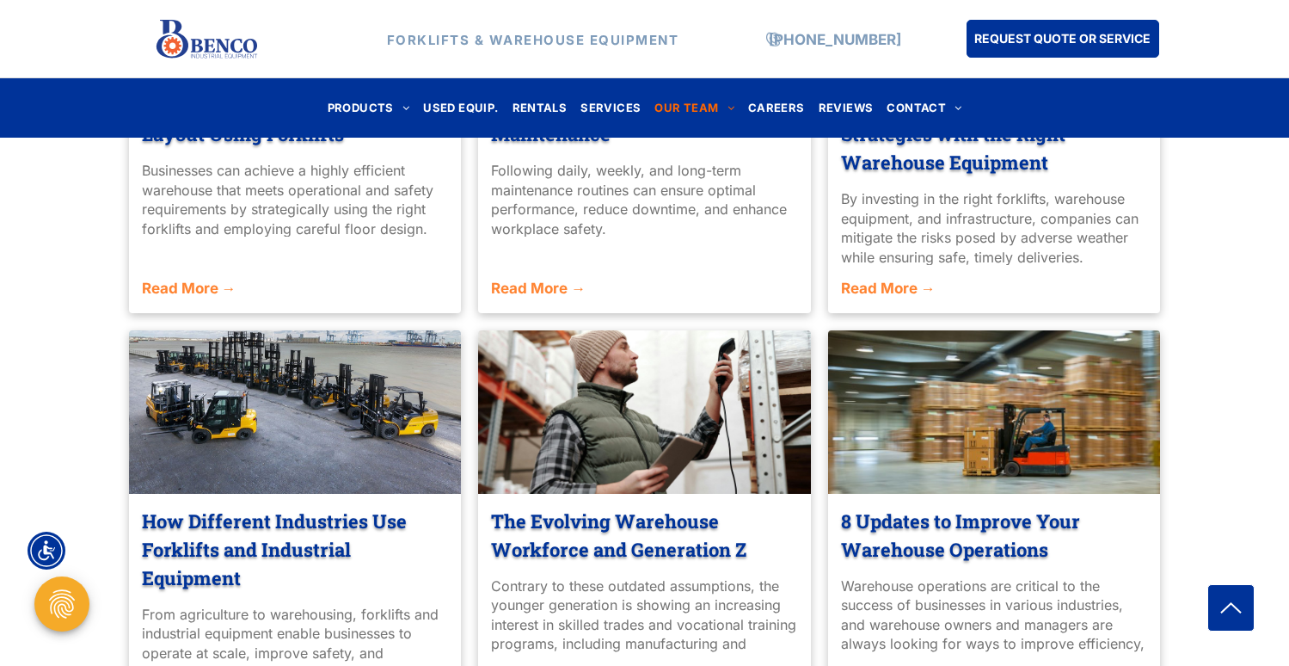
click at [886, 517] on link "8 Updates to Improve Your Warehouse Operations" at bounding box center [994, 534] width 307 height 57
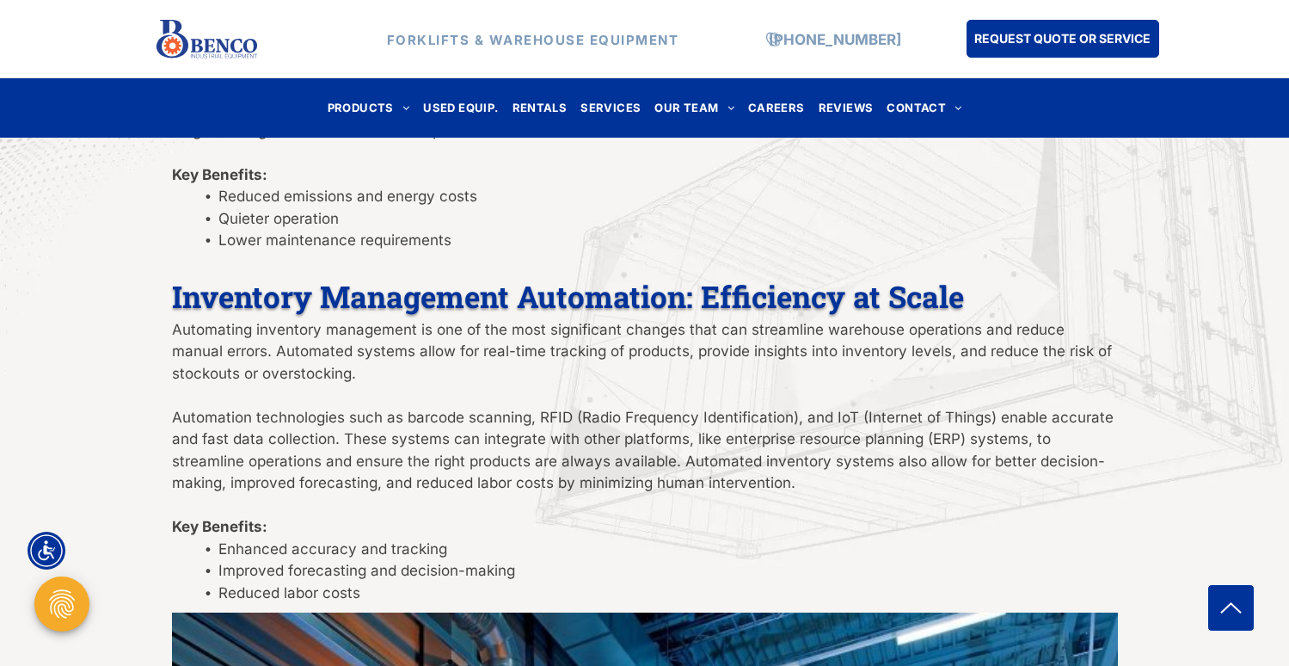
scroll to position [899, 0]
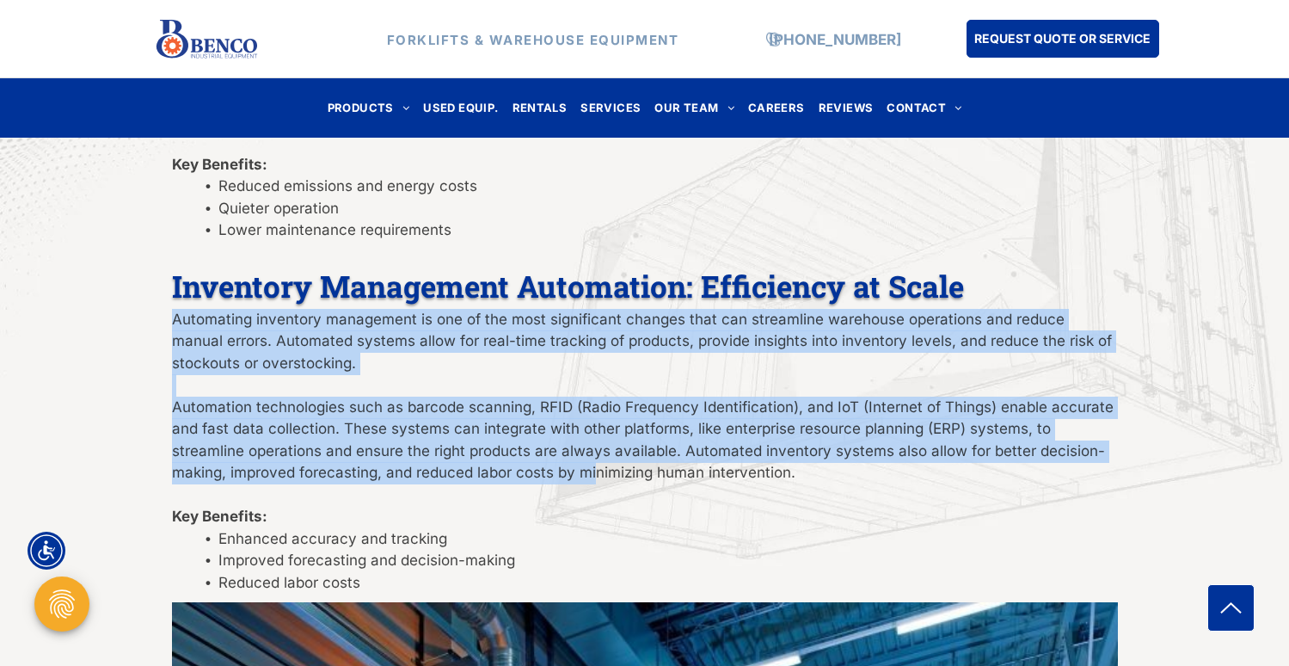
drag, startPoint x: 171, startPoint y: 319, endPoint x: 592, endPoint y: 469, distance: 447.1
click at [592, 469] on div "Warehouse operations are critical to the success of businesses in various indus…" at bounding box center [645, 197] width 946 height 795
click at [592, 469] on span "Automation technologies such as barcode scanning, RFID (Radio Frequency Identif…" at bounding box center [643, 439] width 942 height 83
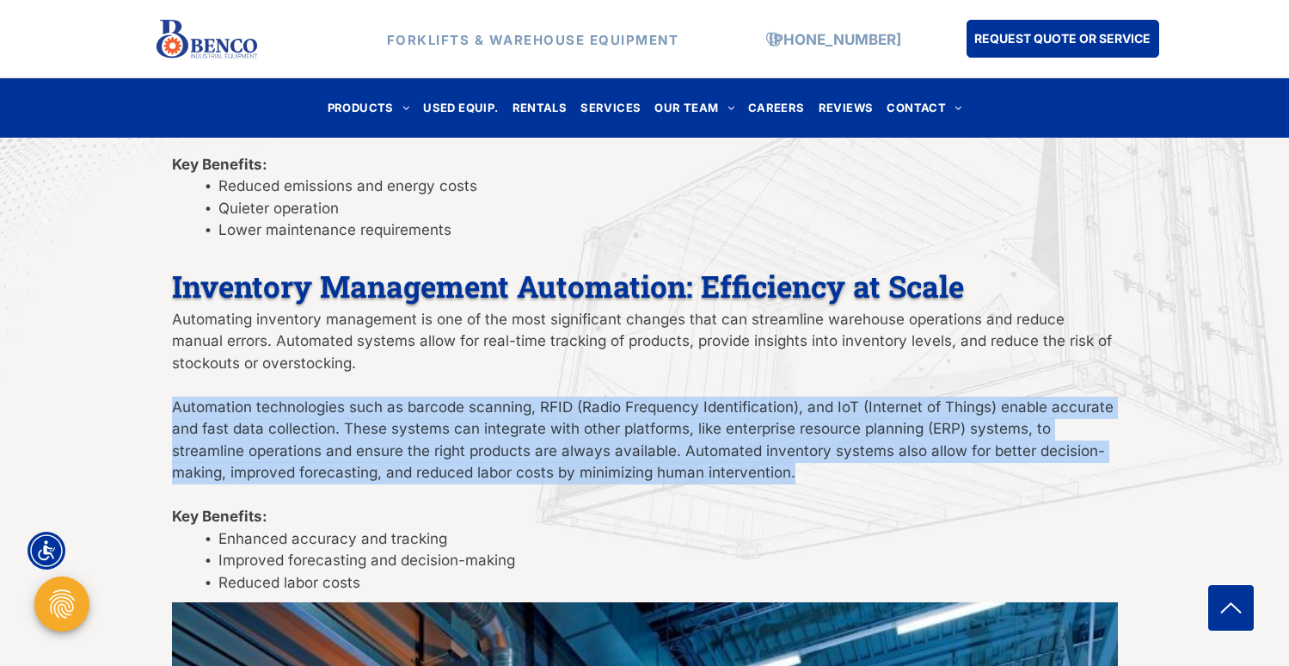
drag, startPoint x: 173, startPoint y: 406, endPoint x: 927, endPoint y: 468, distance: 756.7
click at [927, 468] on p "Automation technologies such as barcode scanning, RFID (Radio Frequency Identif…" at bounding box center [645, 440] width 946 height 88
drag, startPoint x: 887, startPoint y: 472, endPoint x: 175, endPoint y: 410, distance: 713.8
click at [175, 410] on p "Automation technologies such as barcode scanning, RFID (Radio Frequency Identif…" at bounding box center [645, 440] width 946 height 88
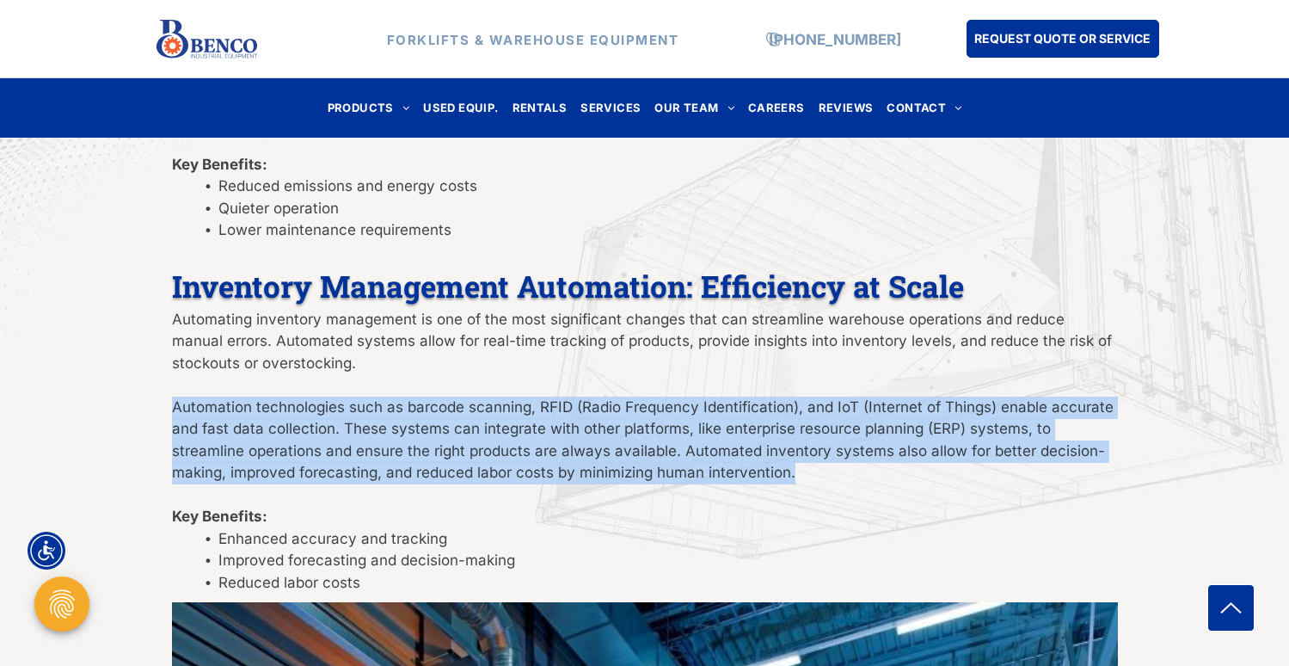
click at [175, 410] on span "Automation technologies such as barcode scanning, RFID (Radio Frequency Identif…" at bounding box center [643, 439] width 942 height 83
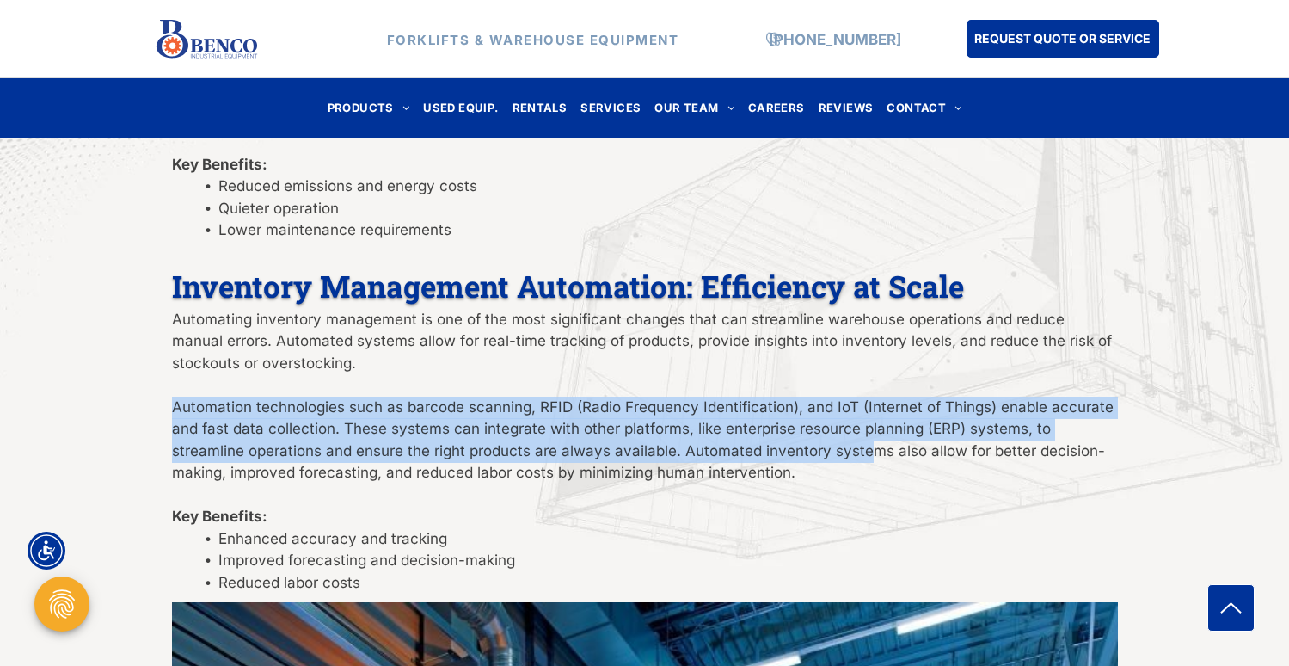
drag, startPoint x: 175, startPoint y: 408, endPoint x: 868, endPoint y: 459, distance: 694.9
click at [868, 459] on p "Automation technologies such as barcode scanning, RFID (Radio Frequency Identif…" at bounding box center [645, 440] width 946 height 88
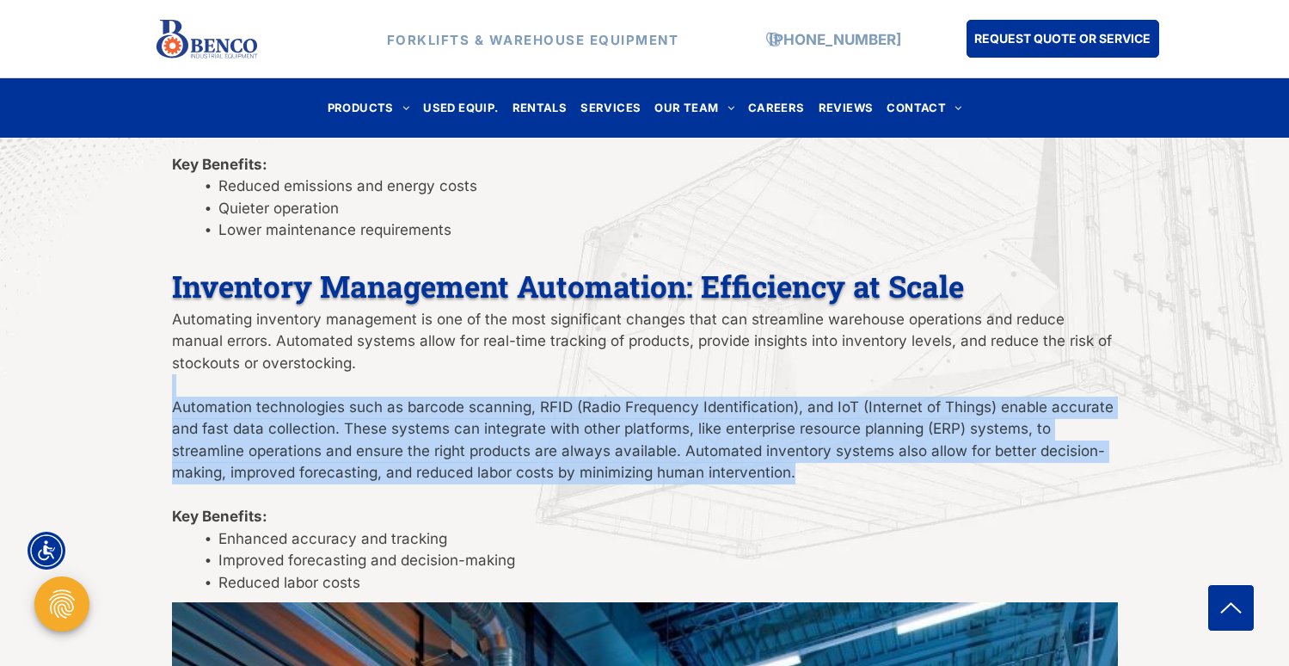
drag, startPoint x: 850, startPoint y: 469, endPoint x: 169, endPoint y: 396, distance: 684.2
click at [192, 398] on span "Automation technologies such as barcode scanning, RFID (Radio Frequency Identif…" at bounding box center [643, 439] width 942 height 83
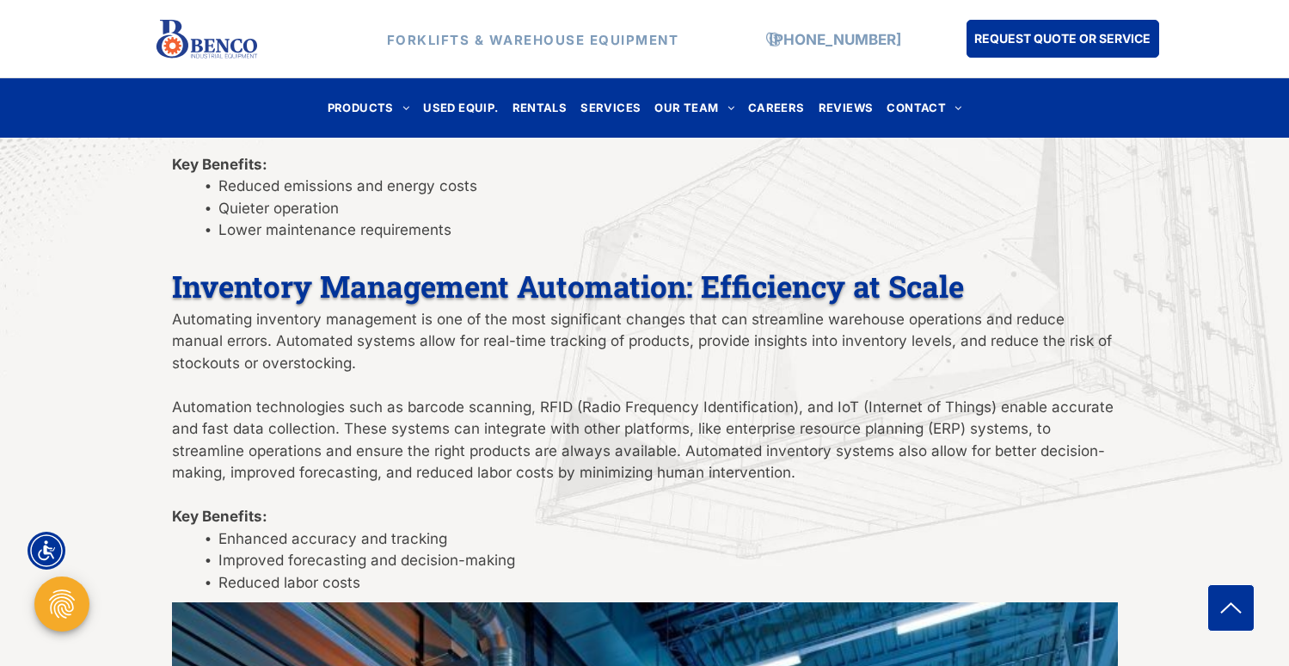
drag, startPoint x: 176, startPoint y: 314, endPoint x: 537, endPoint y: 407, distance: 372.9
click at [537, 407] on div "Warehouse operations are critical to the success of businesses in various indus…" at bounding box center [645, 197] width 946 height 795
click at [772, 475] on span "Automation technologies such as barcode scanning, RFID (Radio Frequency Identif…" at bounding box center [643, 439] width 942 height 83
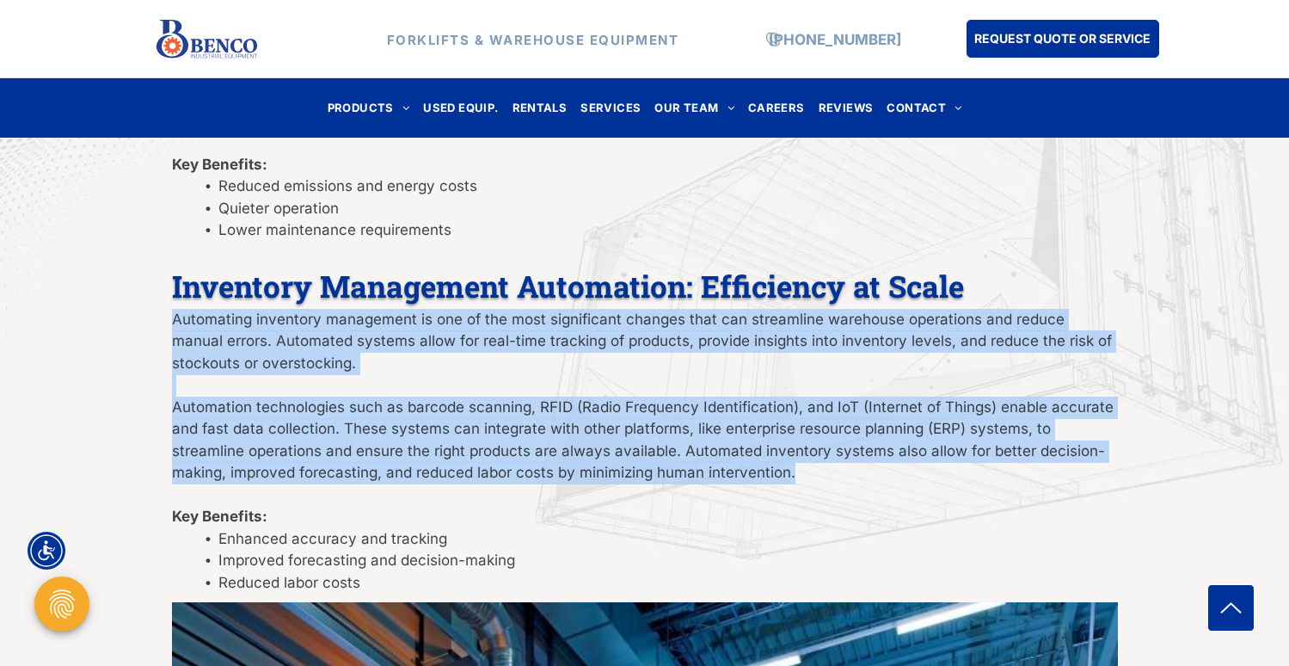
drag, startPoint x: 795, startPoint y: 476, endPoint x: 146, endPoint y: 315, distance: 668.0
click at [218, 328] on p "Automating inventory management is one of the most significant changes that can…" at bounding box center [645, 342] width 946 height 66
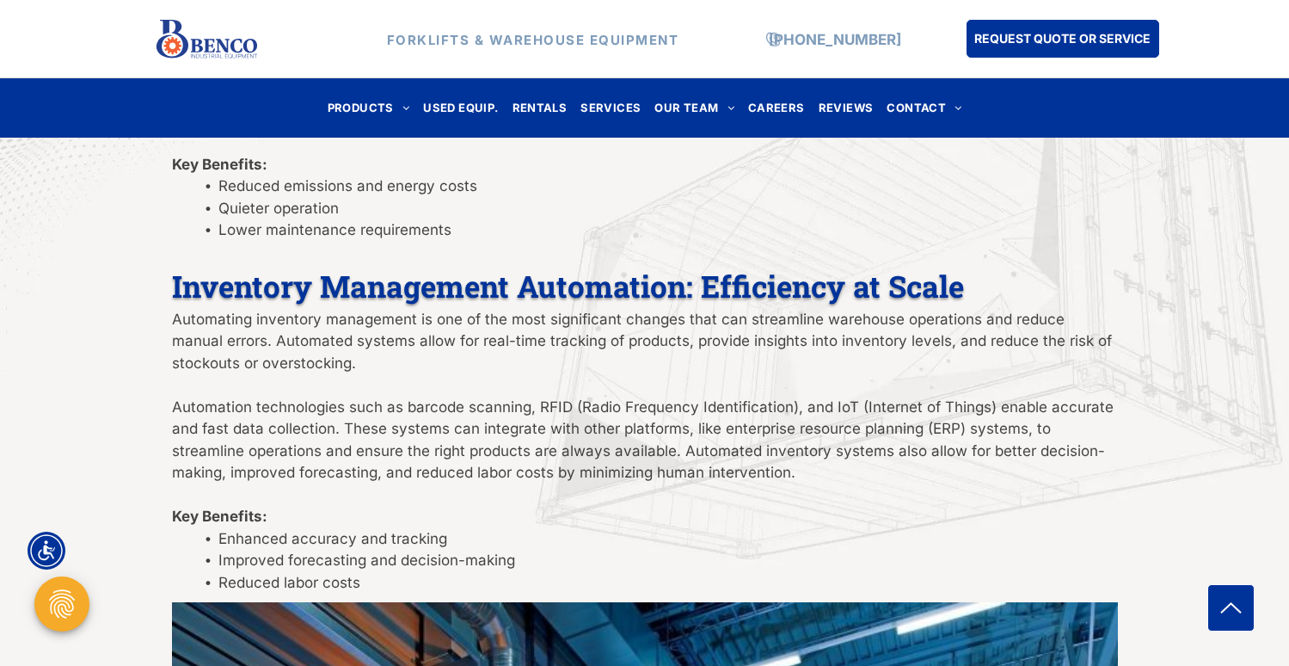
click at [208, 382] on p at bounding box center [645, 385] width 946 height 22
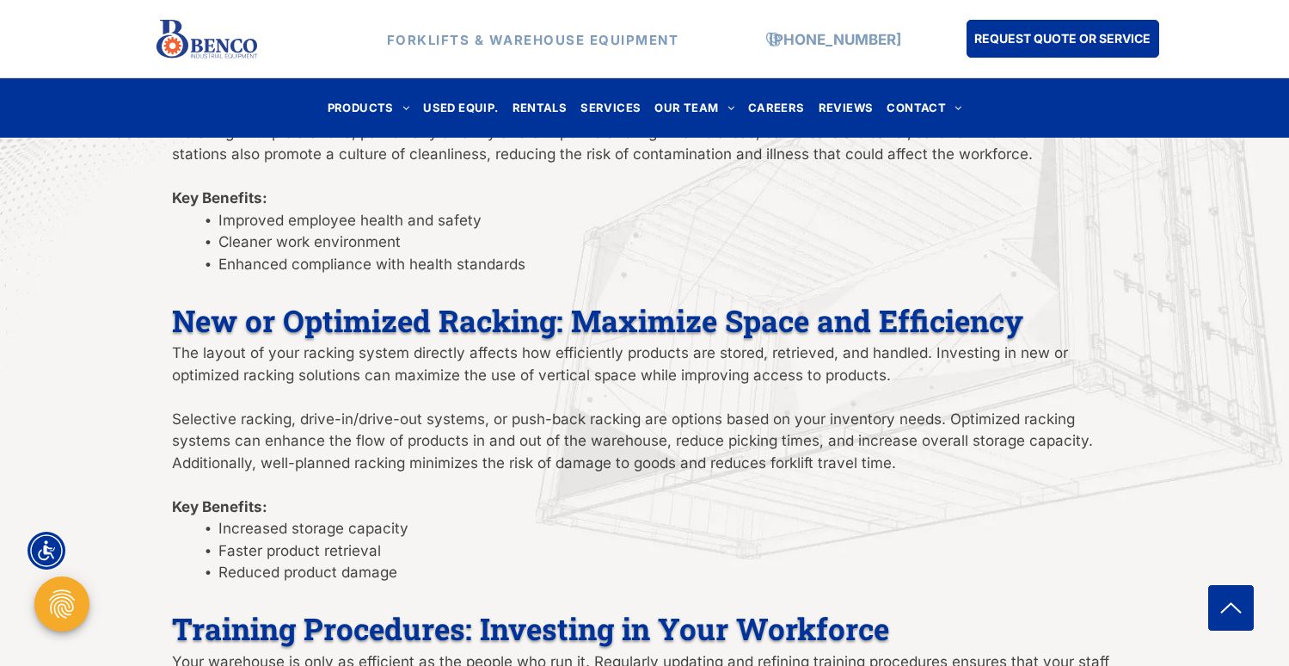
scroll to position [2513, 0]
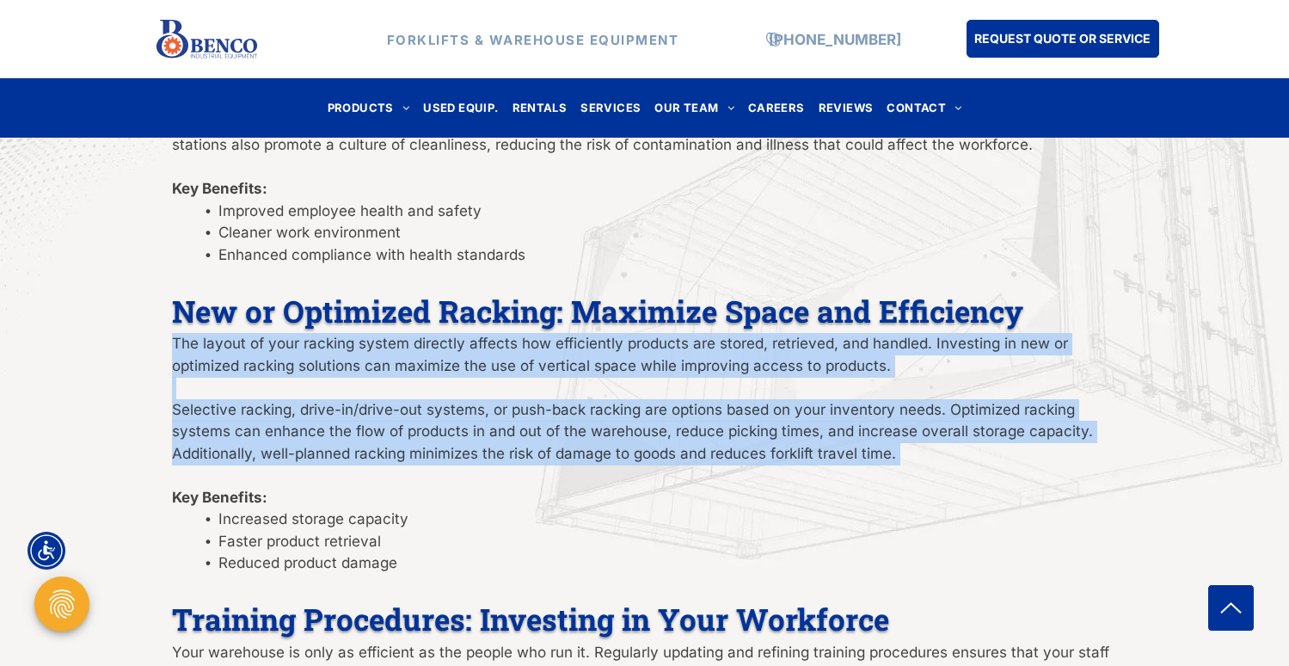
drag, startPoint x: 175, startPoint y: 323, endPoint x: 963, endPoint y: 453, distance: 798.3
click at [963, 453] on div "Cloud-Based Inventory Systems: Accessibility and Flexibility Moving your invent…" at bounding box center [645, 409] width 946 height 1567
click at [906, 427] on p "Selective racking, drive-in/drive-out systems, or push-back racking are options…" at bounding box center [645, 443] width 946 height 88
drag, startPoint x: 798, startPoint y: 422, endPoint x: 153, endPoint y: 328, distance: 651.8
click at [153, 328] on div "Warehouse operations are critical to the success of businesses in various indus…" at bounding box center [645, 174] width 1032 height 4018
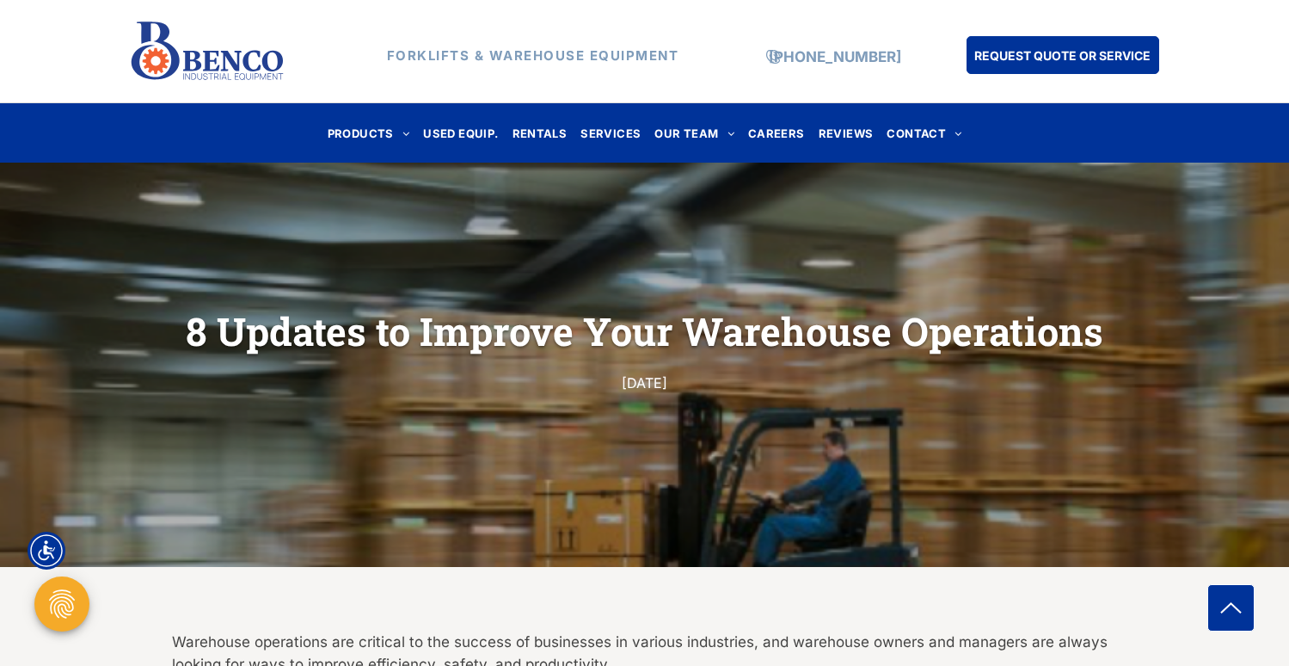
scroll to position [0, 0]
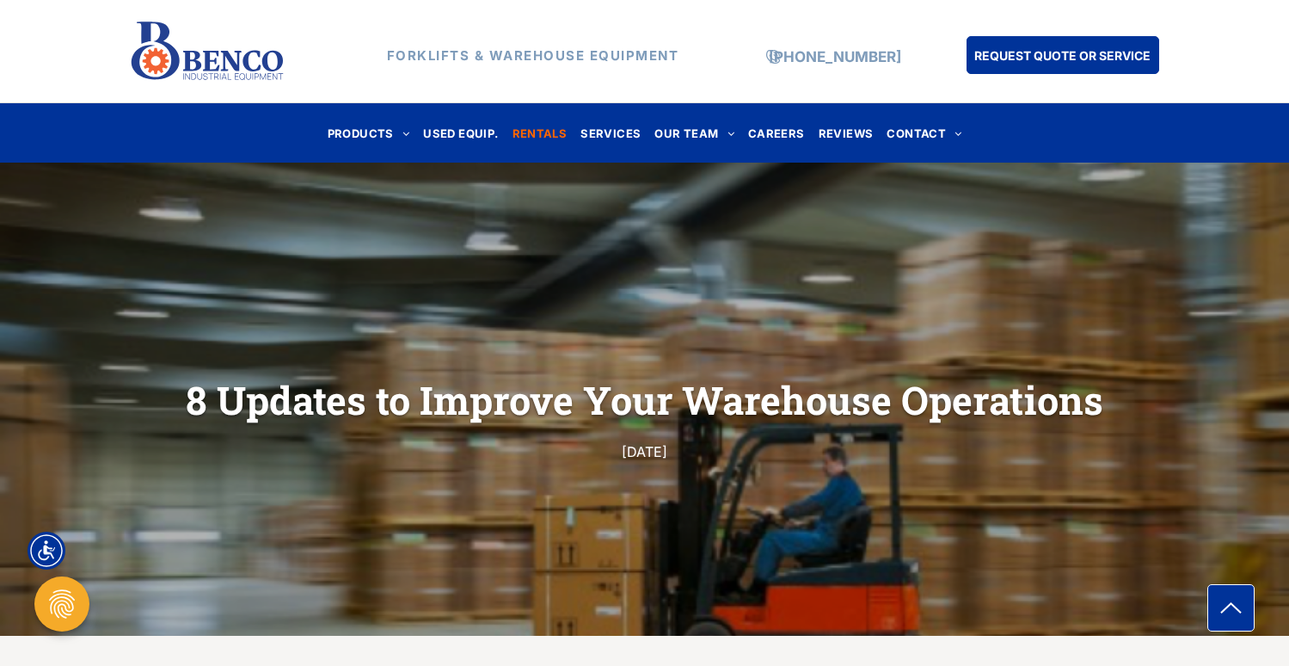
click at [544, 137] on span "RENTALS" at bounding box center [539, 132] width 55 height 23
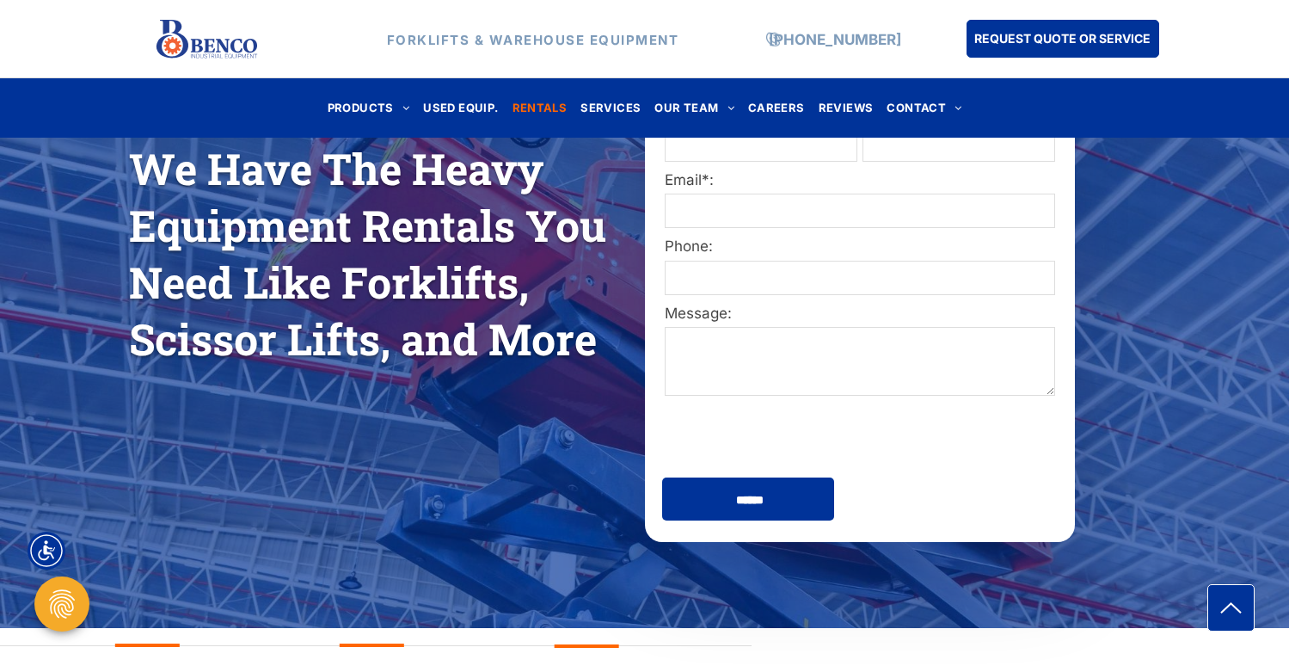
scroll to position [271, 0]
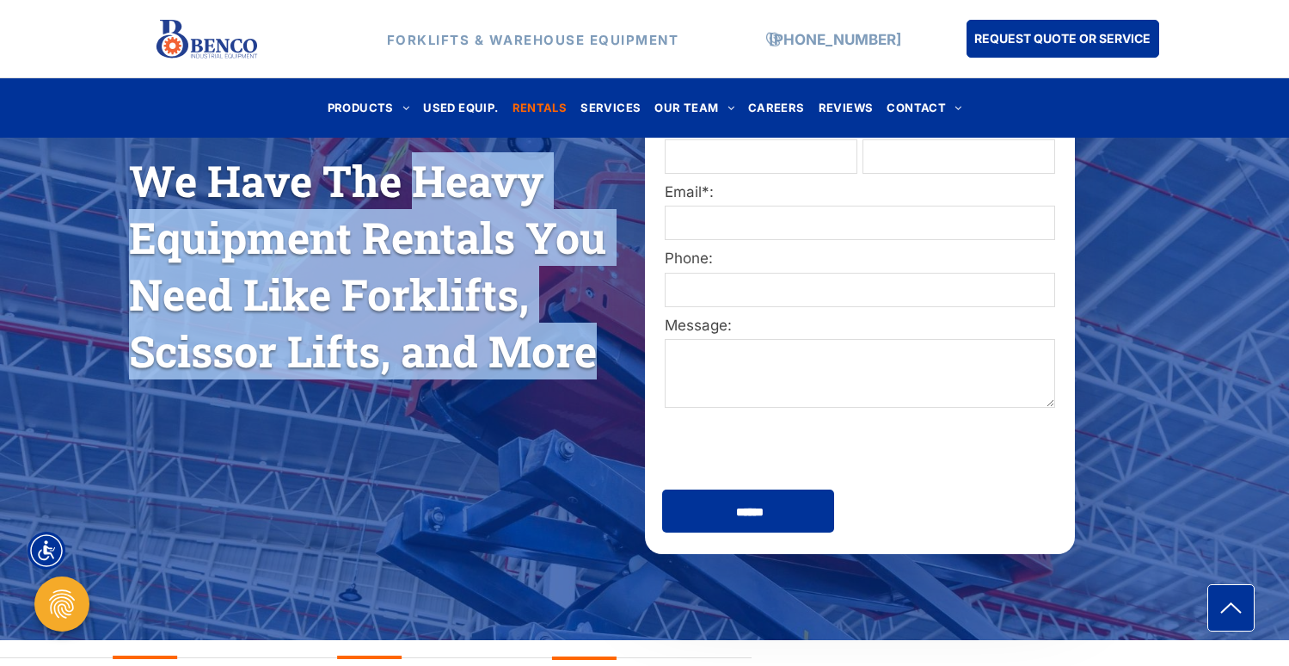
drag, startPoint x: 419, startPoint y: 181, endPoint x: 587, endPoint y: 364, distance: 248.3
click at [587, 364] on span "We Have The Heavy Equipment Rentals You Need Like Forklifts, Scissor Lifts, and…" at bounding box center [367, 265] width 477 height 227
copy span "Heavy Equipment Rentals You Need Like Forklifts, Scissor Lifts, and More"
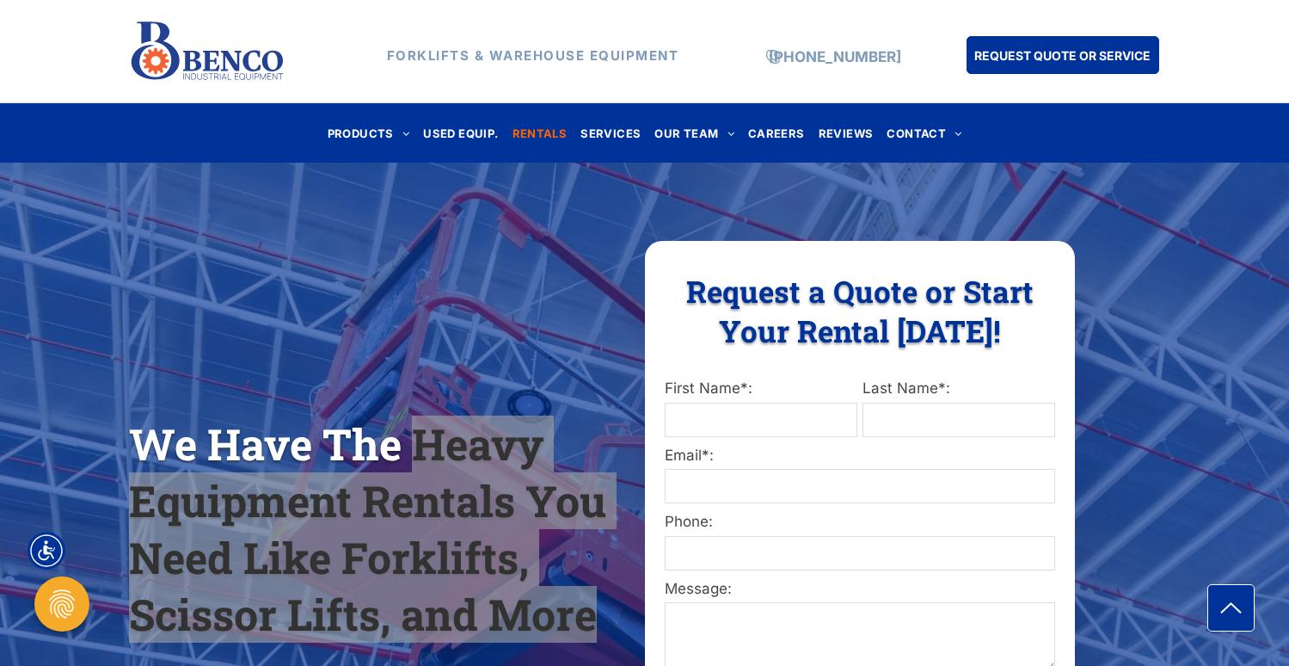
scroll to position [0, 0]
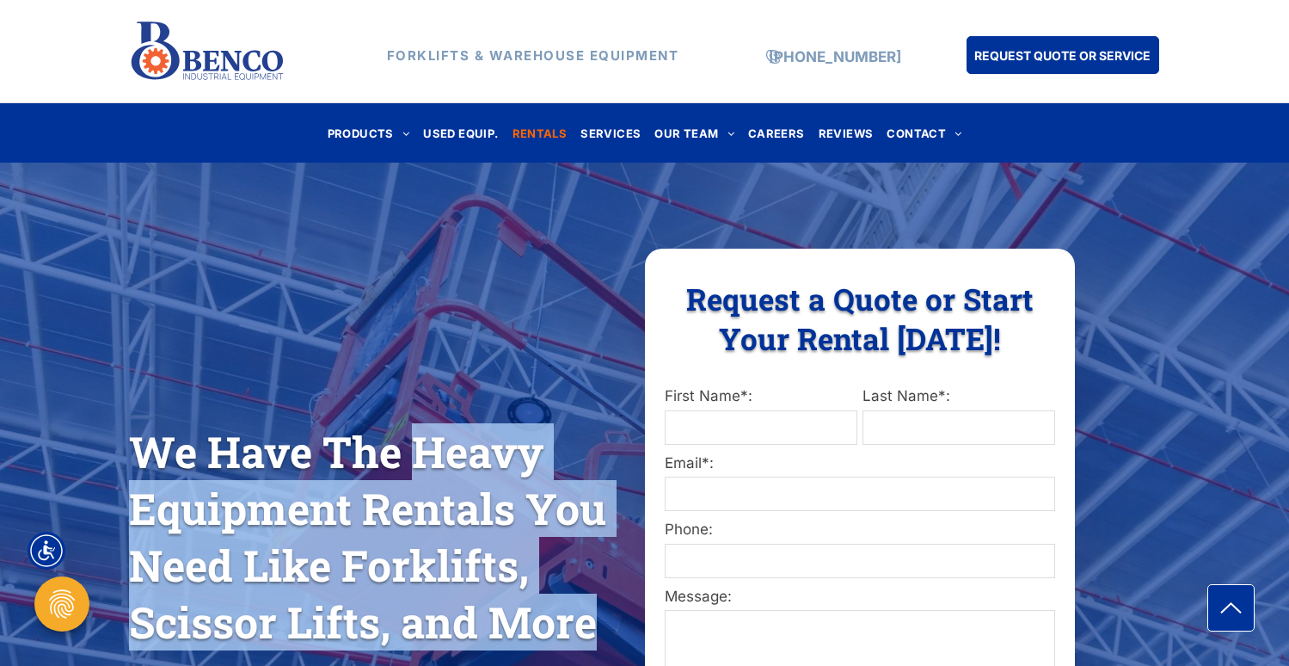
click at [809, 427] on input "First Name*:" at bounding box center [761, 427] width 193 height 34
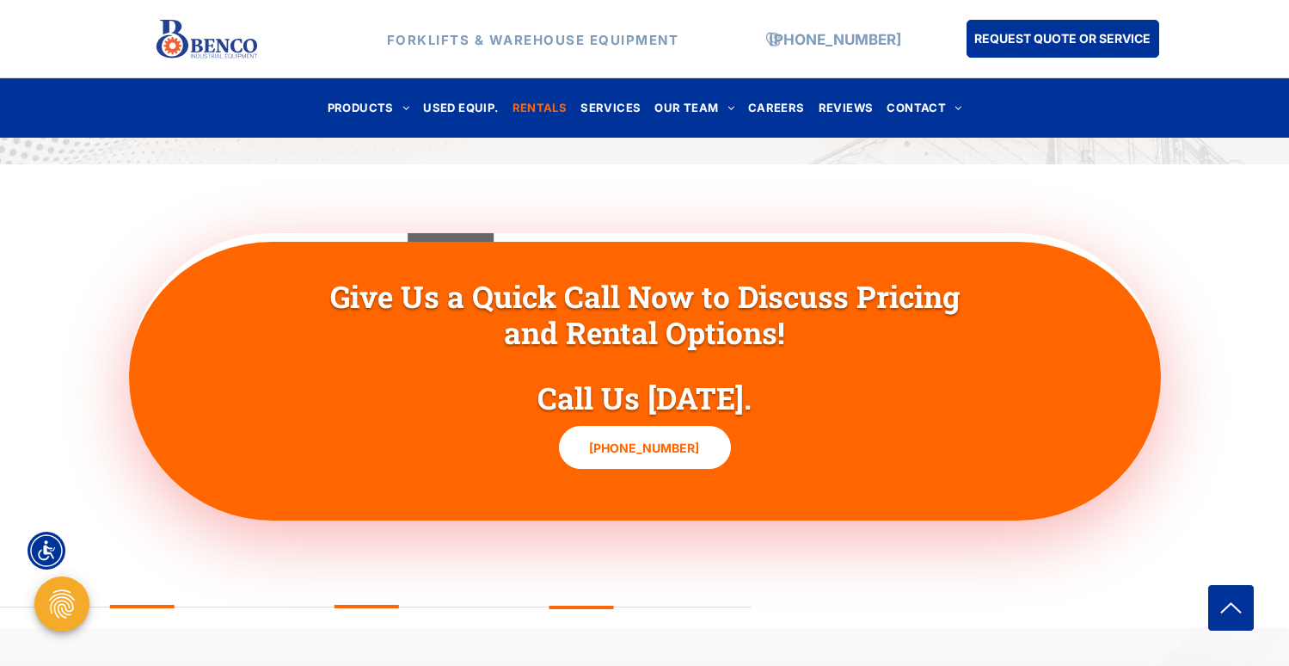
scroll to position [4912, 0]
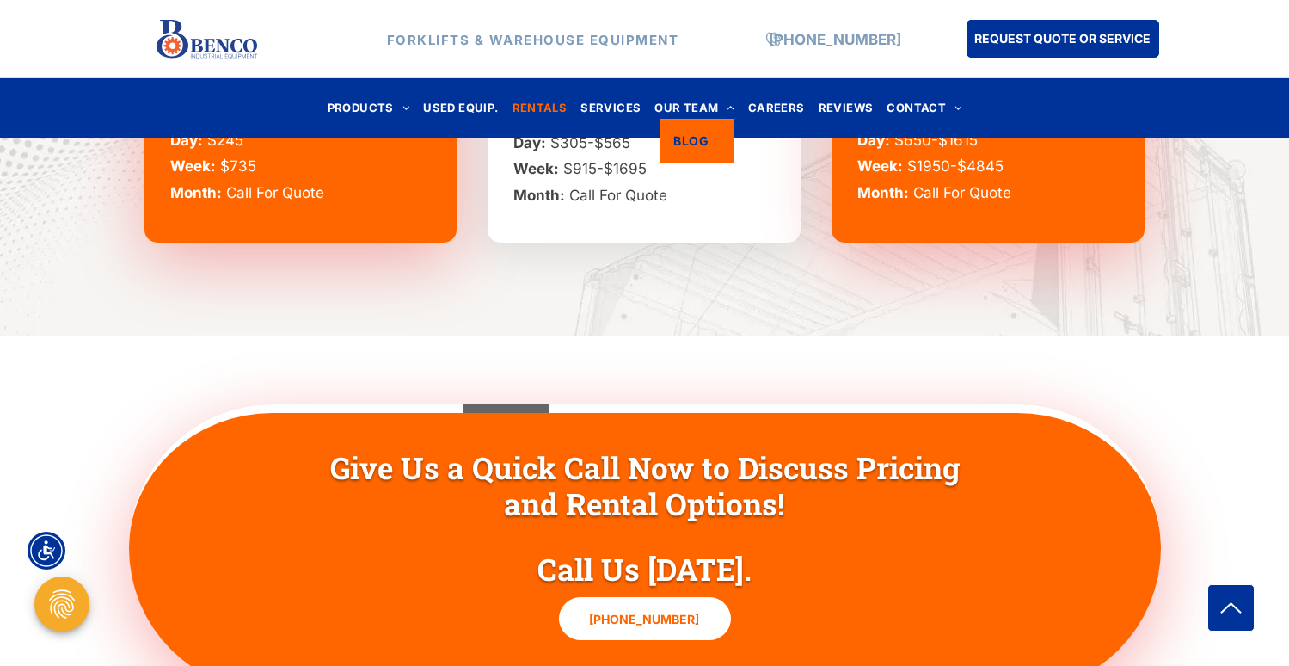
click at [700, 144] on span "BLOG" at bounding box center [690, 141] width 35 height 18
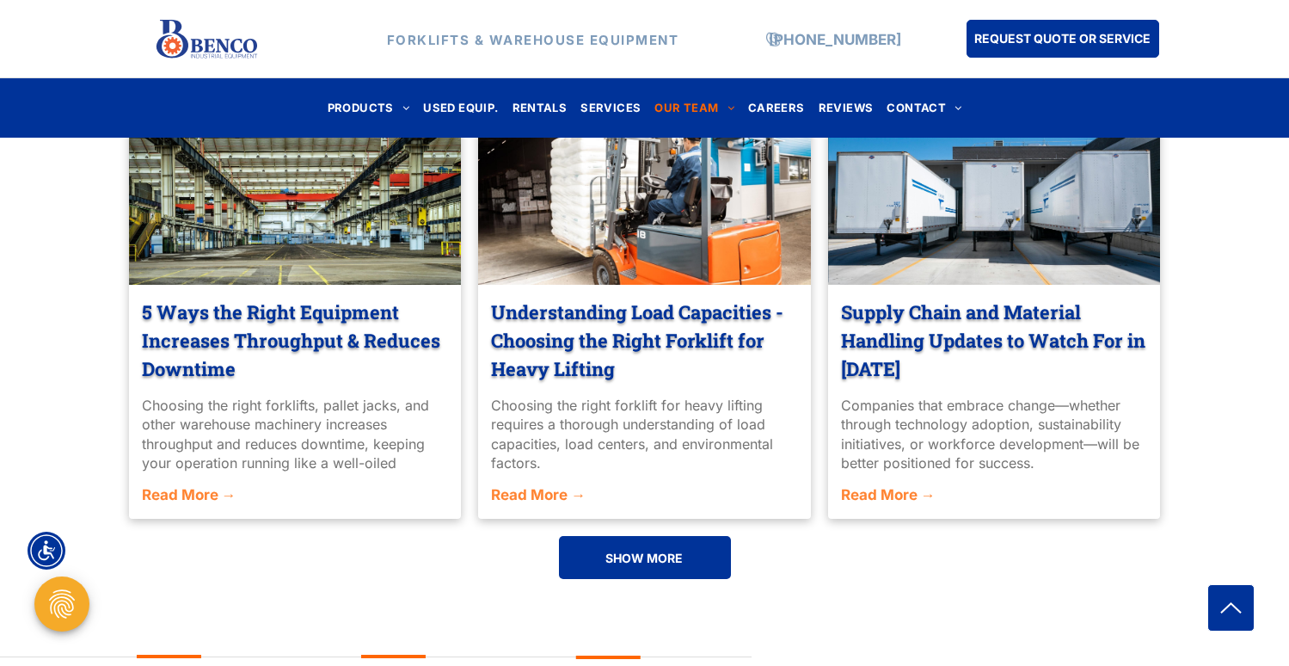
scroll to position [1255, 0]
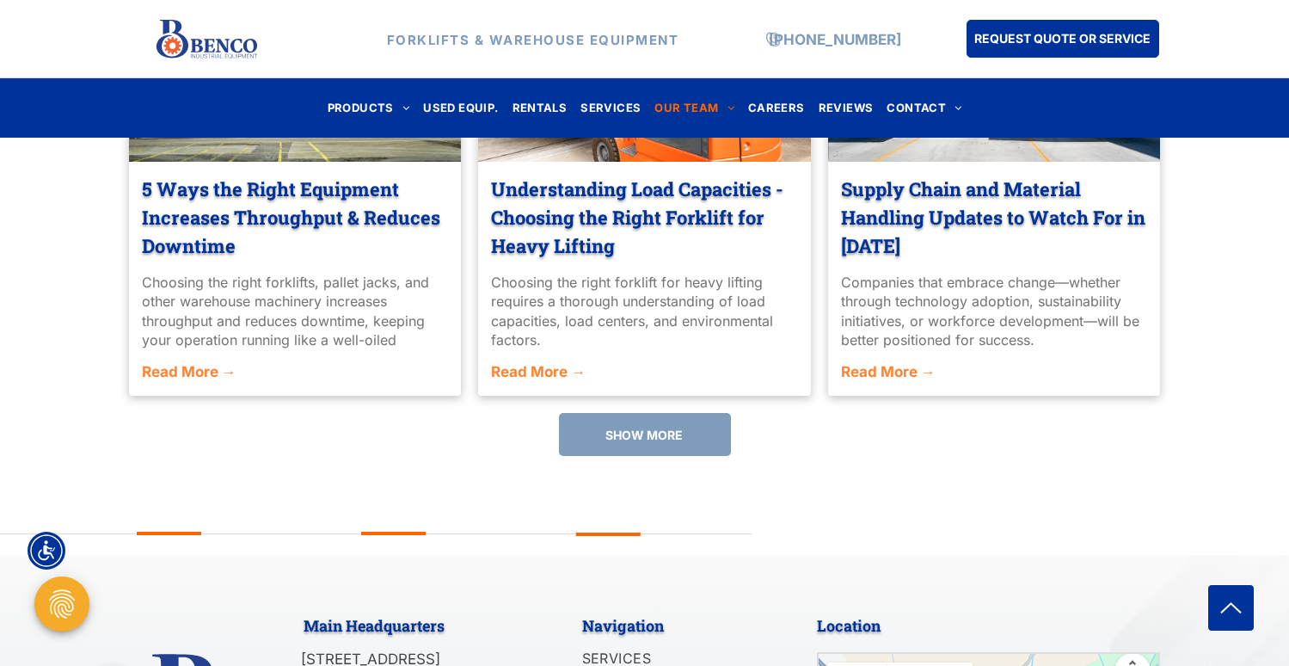
click at [654, 450] on span "SHOW MORE" at bounding box center [643, 435] width 77 height 32
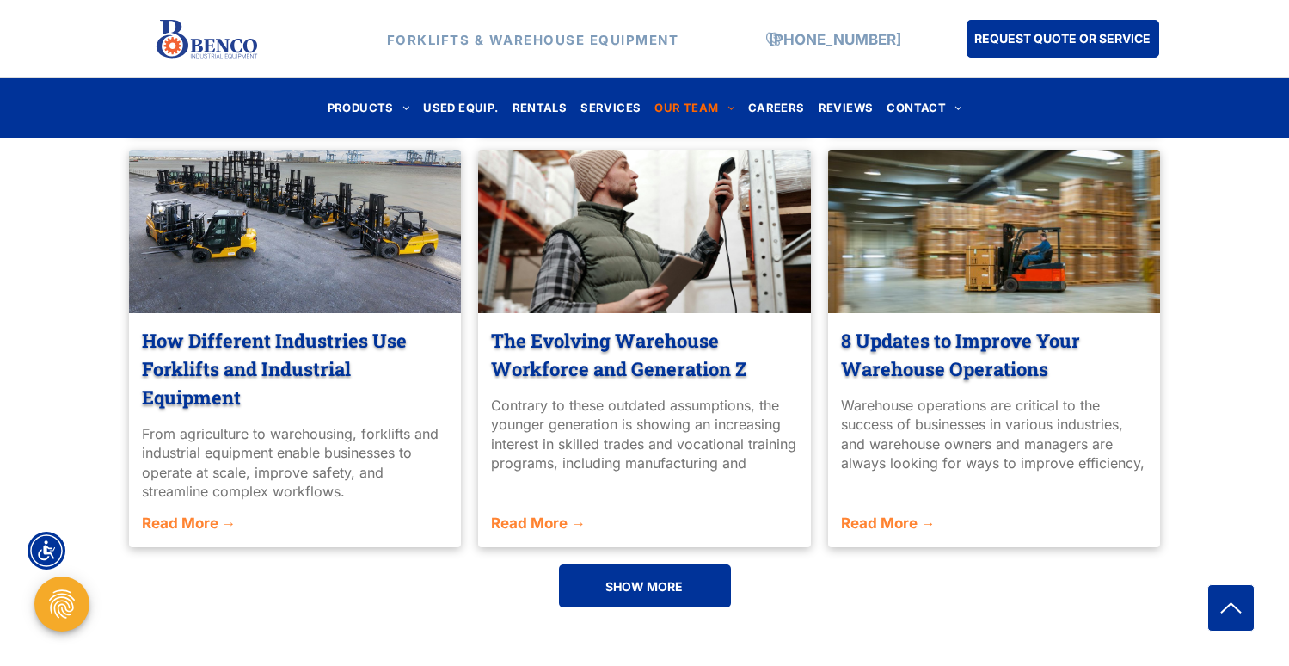
scroll to position [1942, 0]
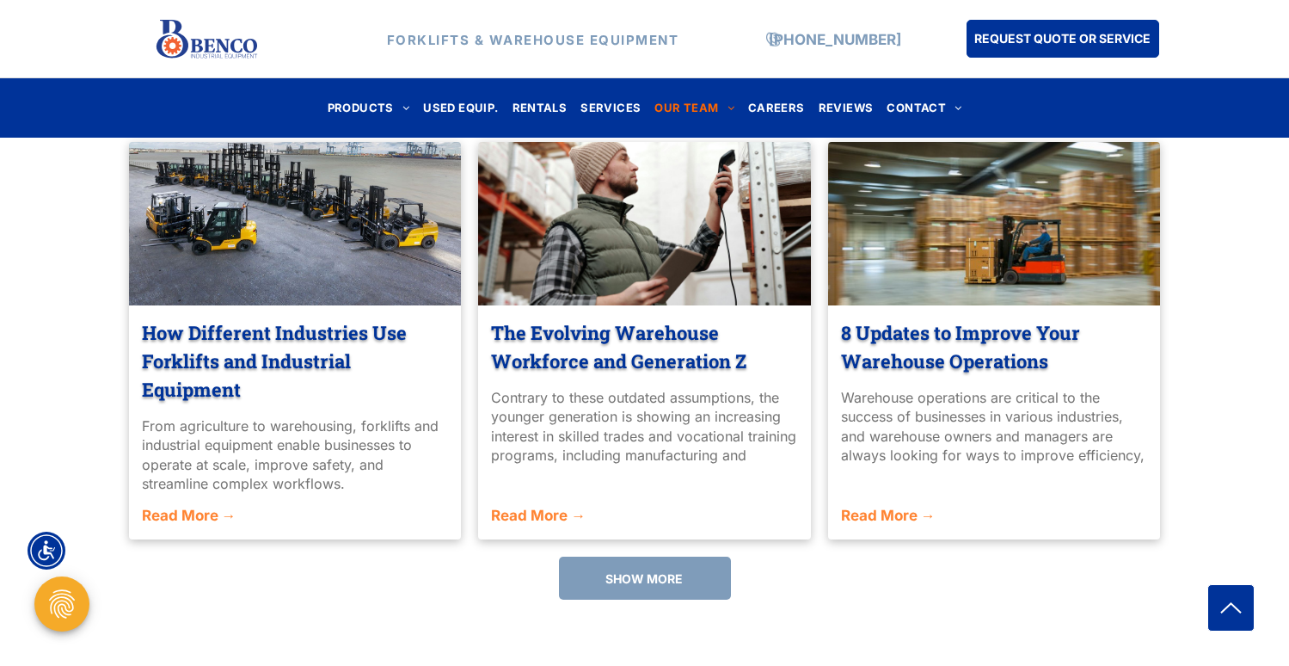
click at [641, 569] on span "SHOW MORE" at bounding box center [643, 578] width 77 height 32
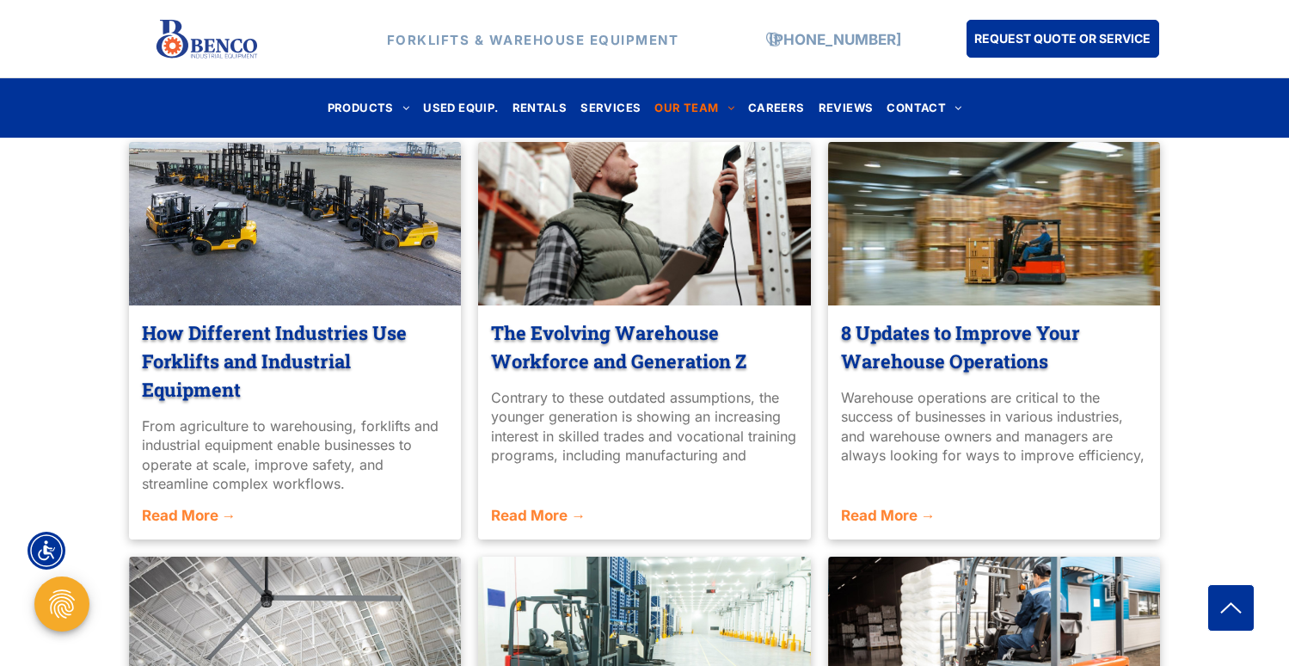
scroll to position [2282, 0]
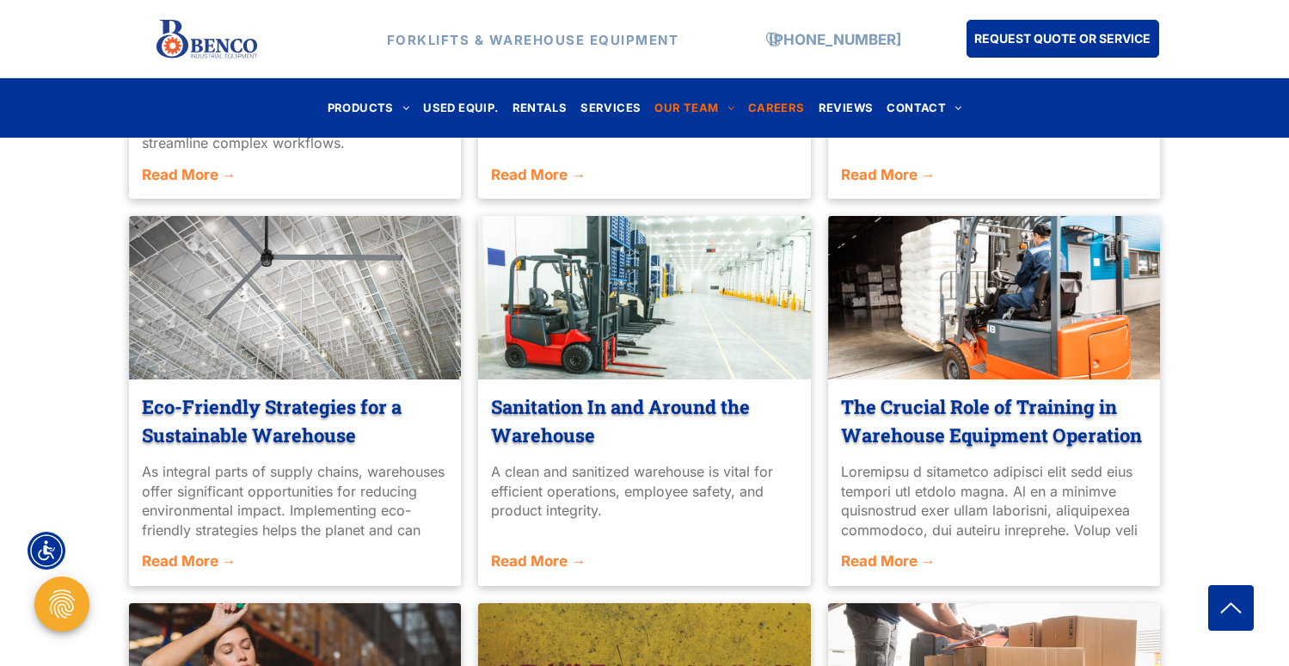
click at [792, 107] on span "CAREERS" at bounding box center [776, 107] width 57 height 23
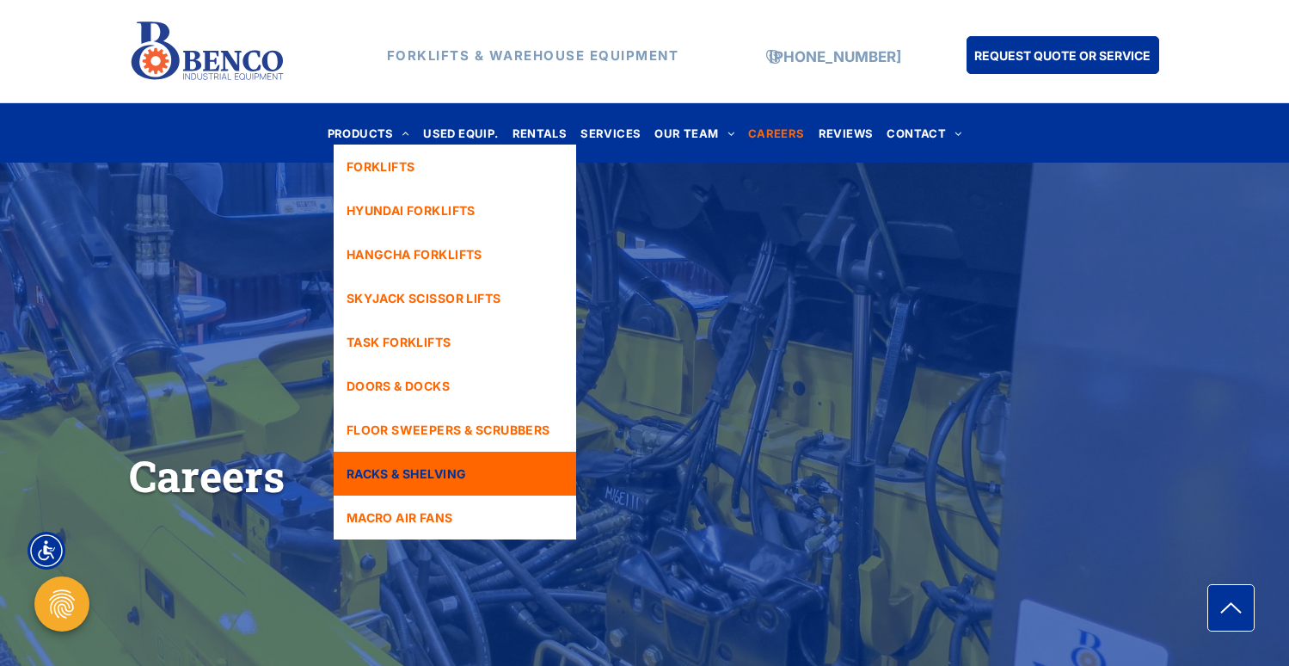
click at [464, 479] on span "RACKS & SHELVING" at bounding box center [407, 473] width 120 height 18
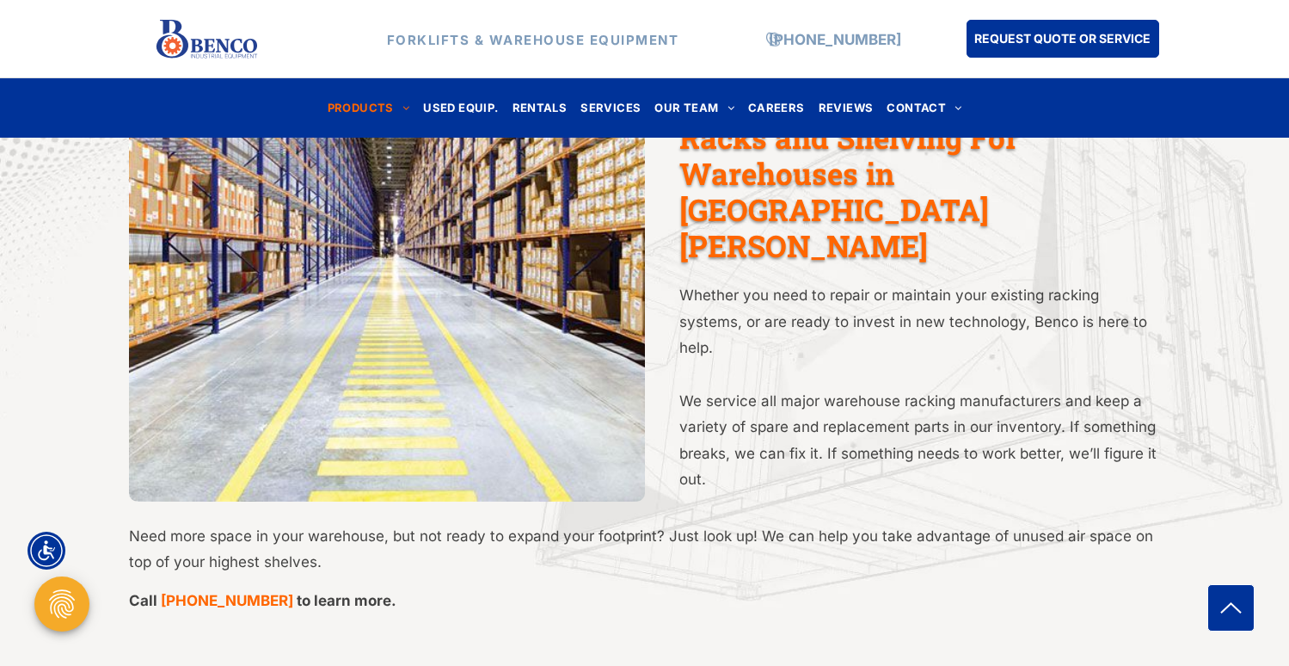
scroll to position [673, 0]
click at [730, 387] on p "We service all major warehouse racking manufacturers and keep a variety of spar…" at bounding box center [920, 439] width 482 height 105
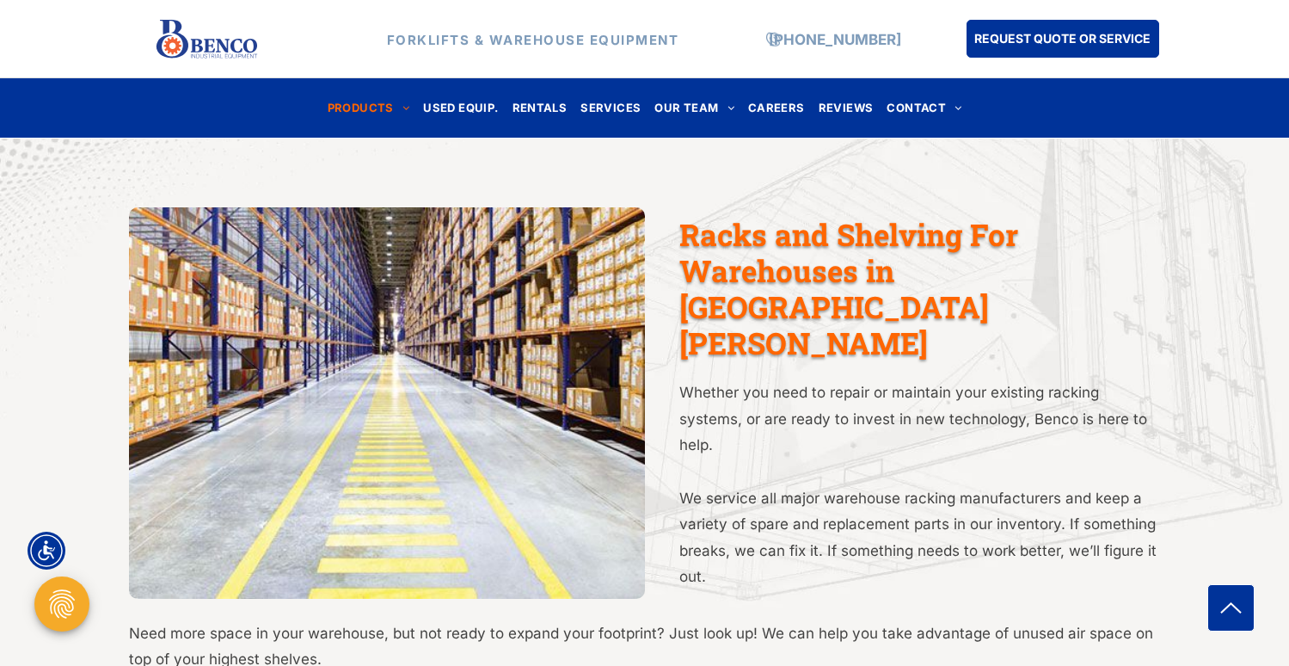
scroll to position [494, 0]
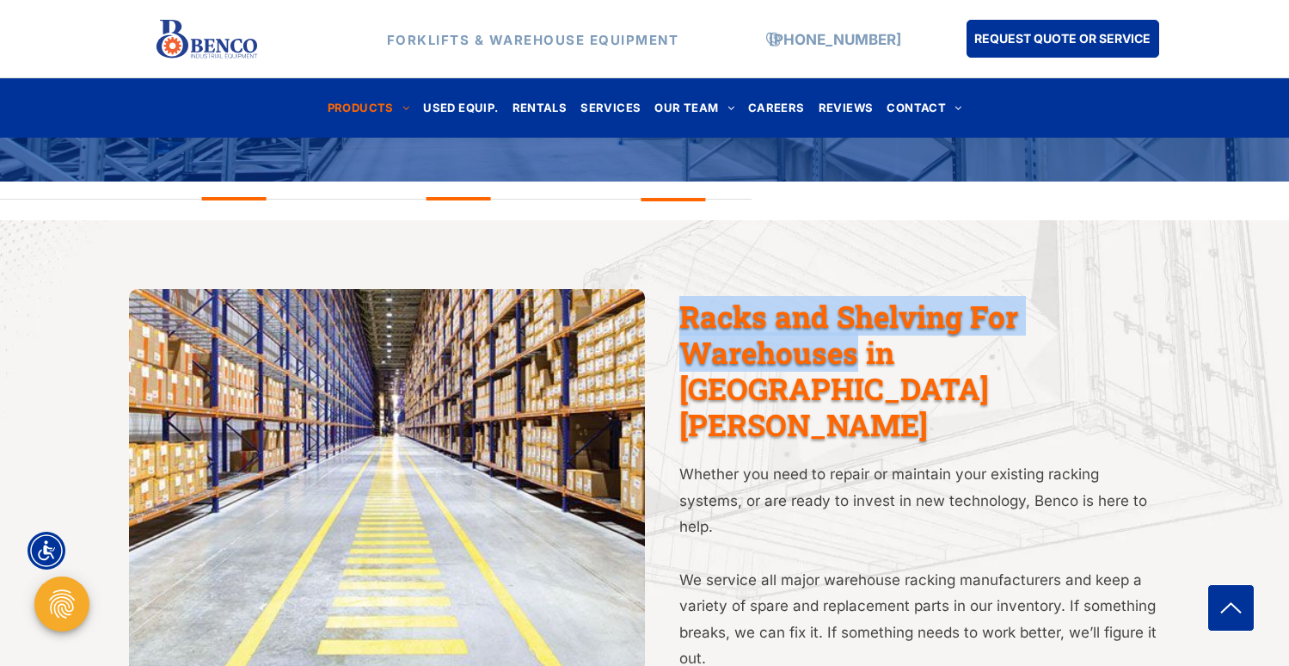
drag, startPoint x: 684, startPoint y: 318, endPoint x: 859, endPoint y: 353, distance: 178.1
click at [859, 353] on span "Racks and Shelving For Warehouses in [GEOGRAPHIC_DATA][PERSON_NAME]" at bounding box center [848, 370] width 339 height 148
copy span "Racks and Shelving For Warehouses"
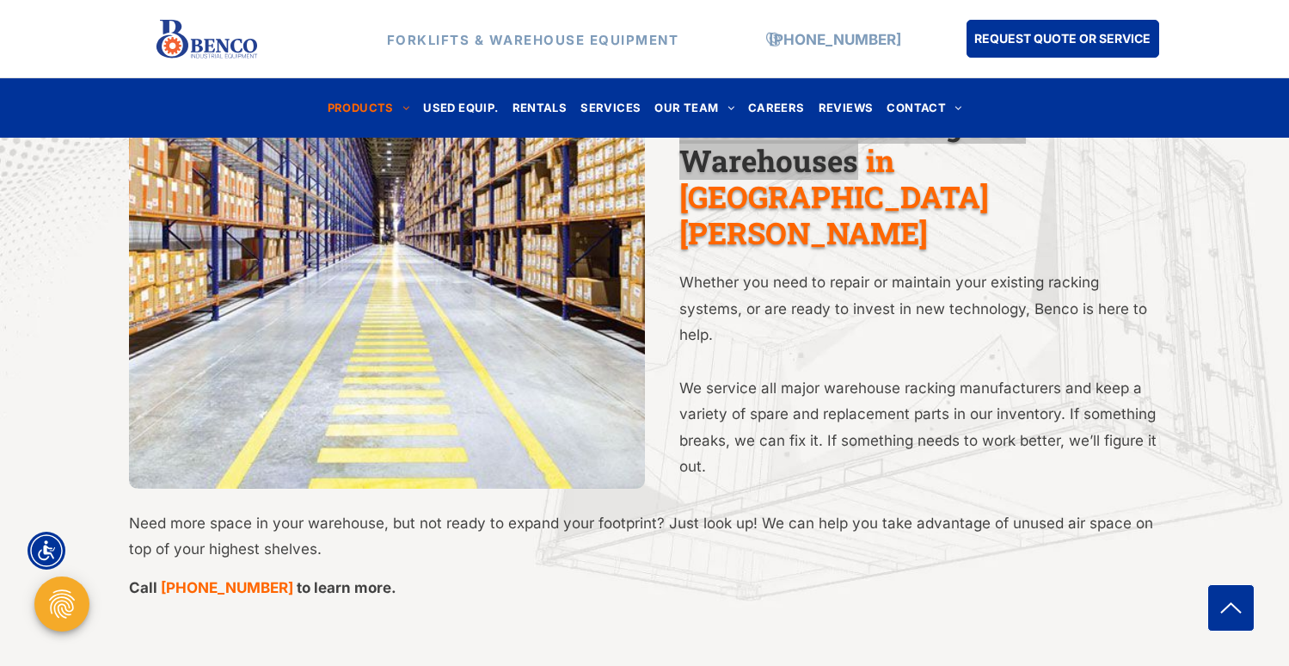
scroll to position [852, 0]
